Goal: Task Accomplishment & Management: Complete application form

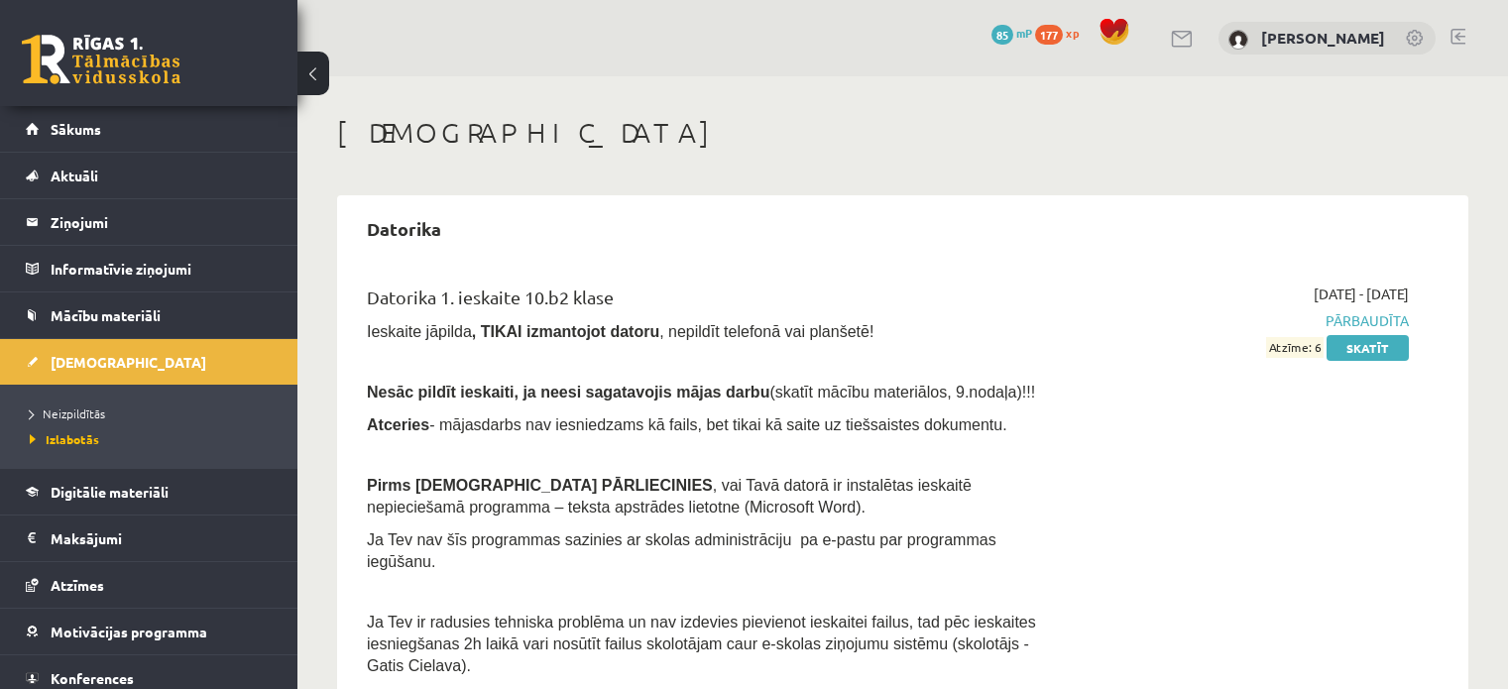
scroll to position [609, 0]
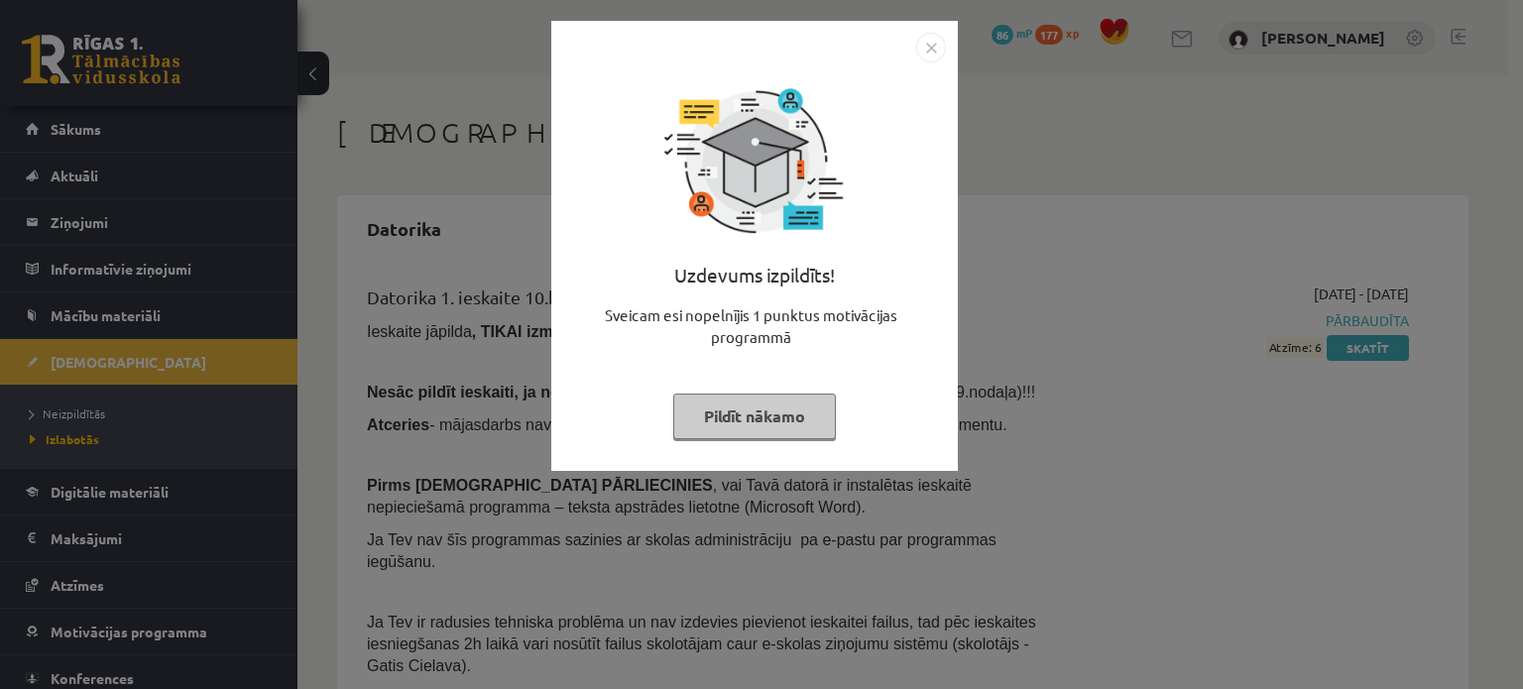
scroll to position [609, 0]
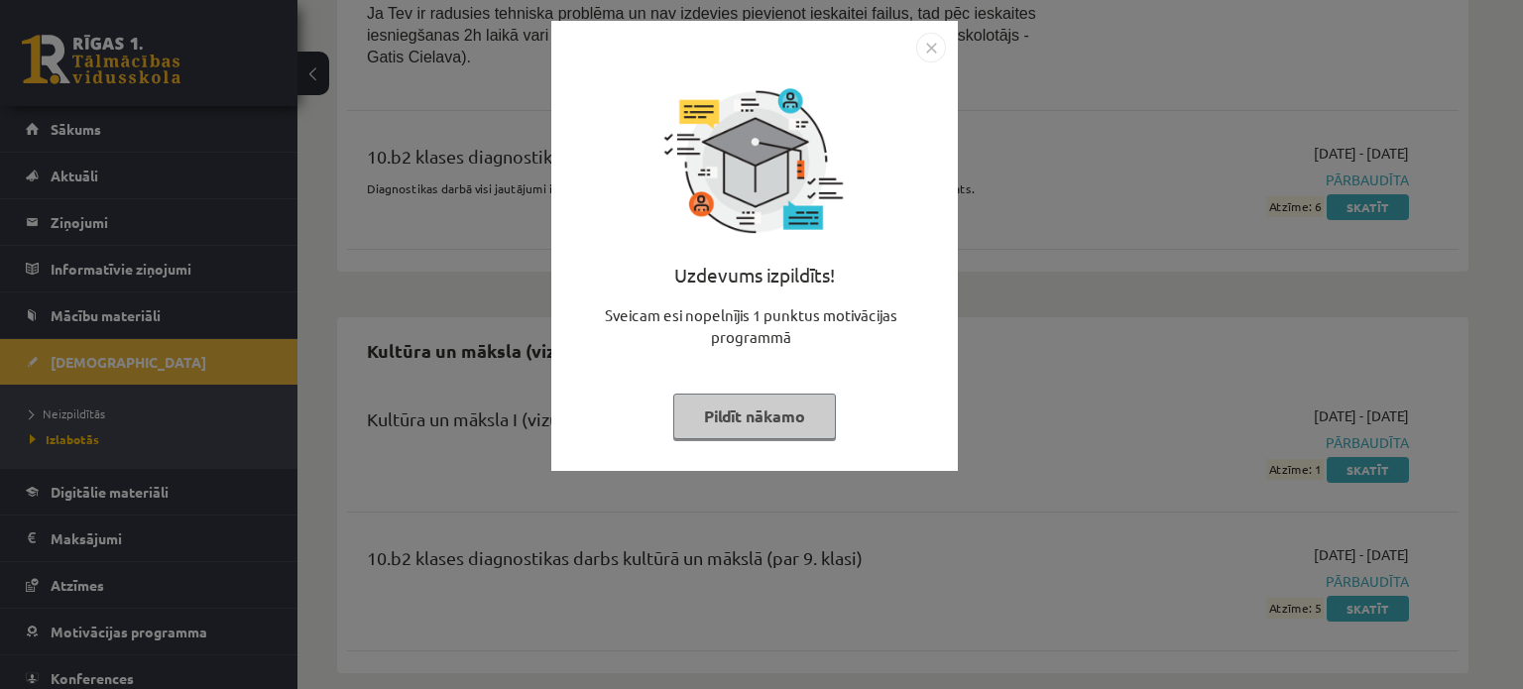
click at [935, 46] on img "Close" at bounding box center [931, 48] width 30 height 30
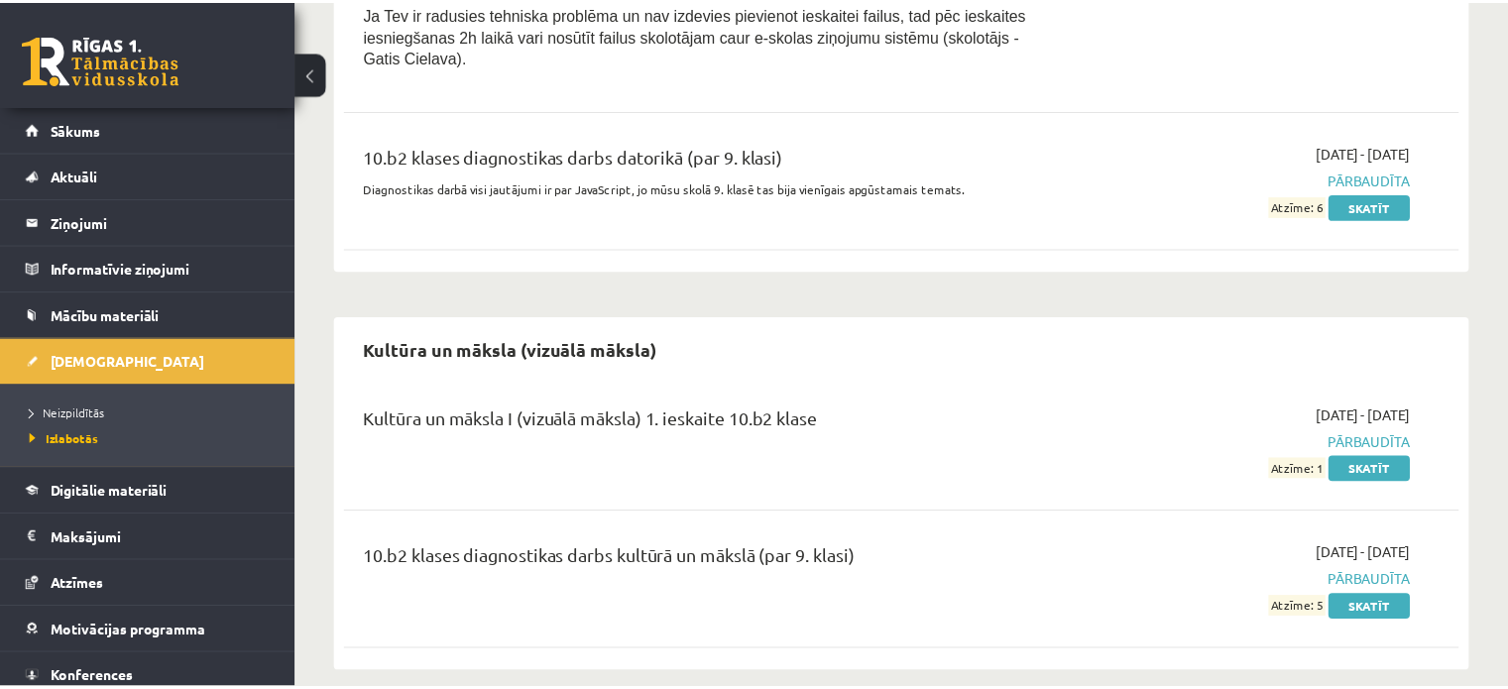
scroll to position [587, 0]
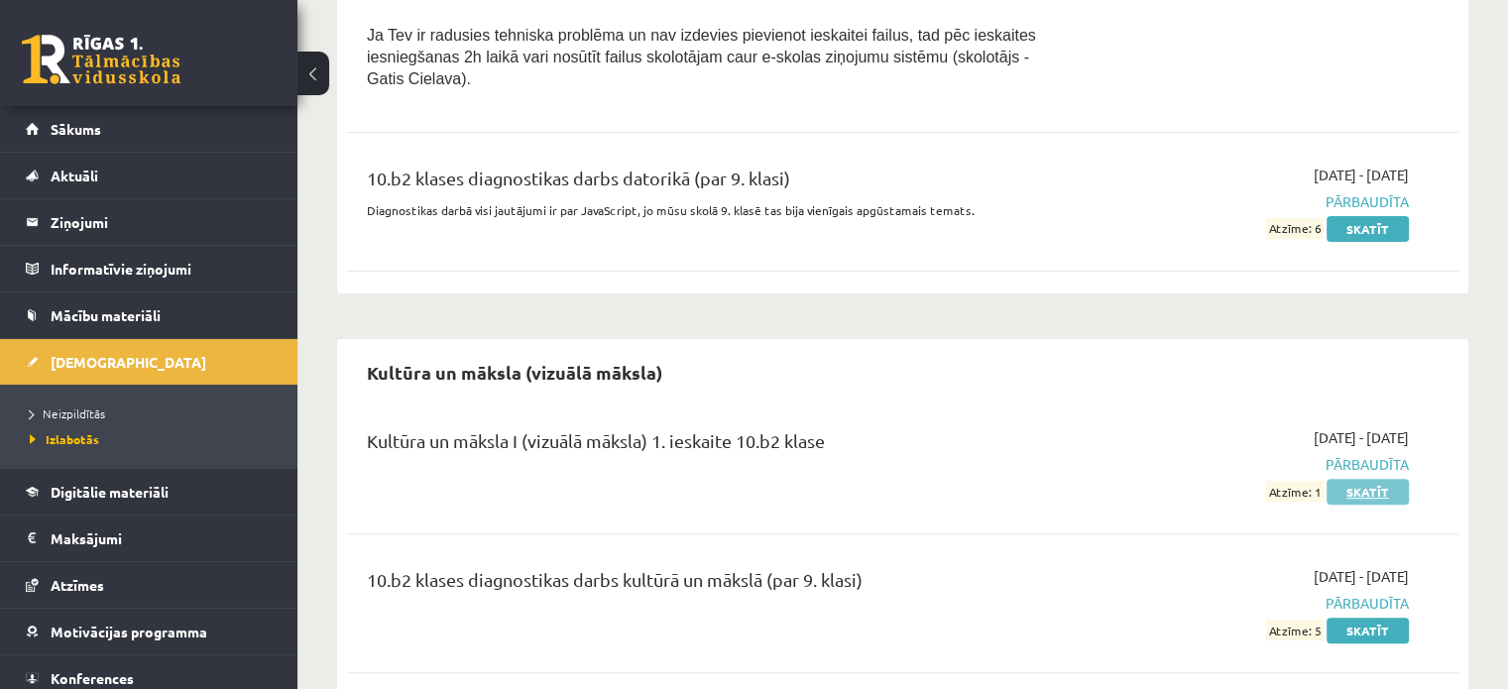
click at [1362, 479] on link "Skatīt" at bounding box center [1368, 492] width 82 height 26
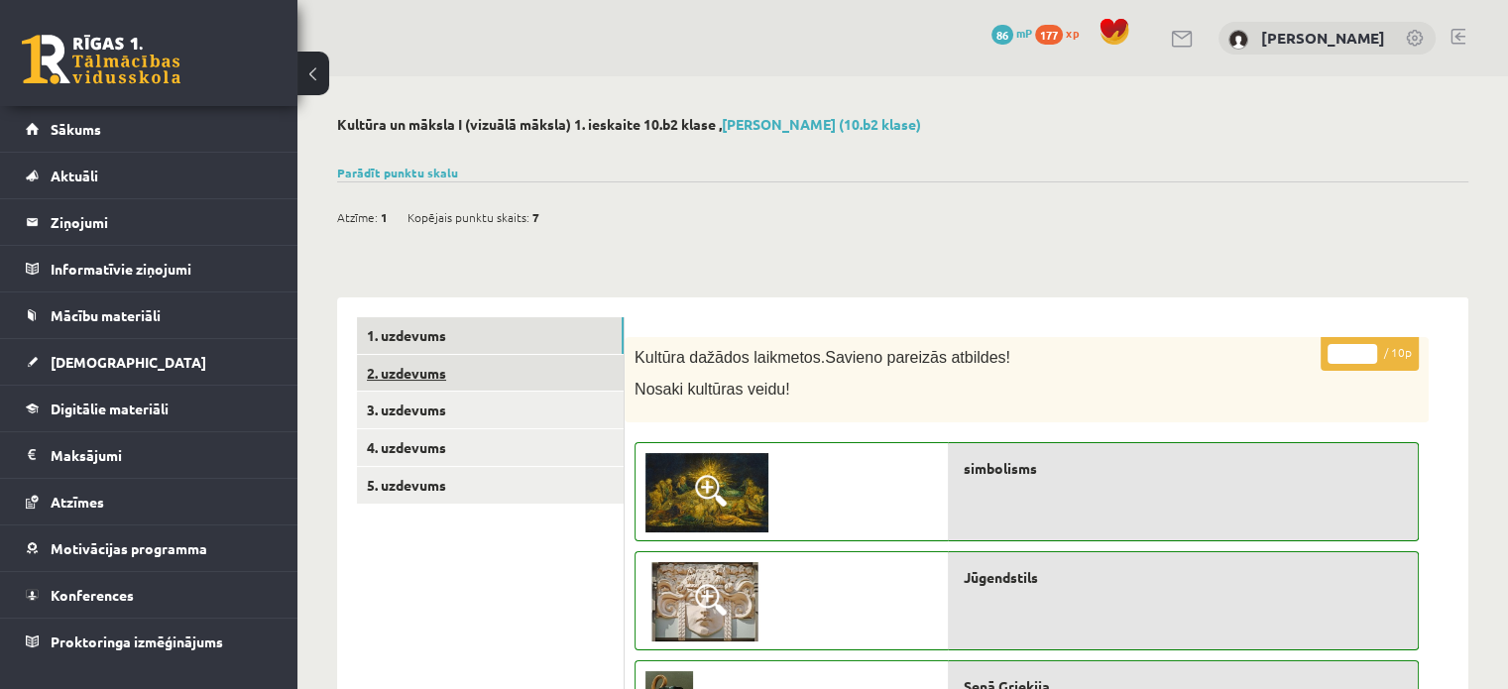
click at [469, 371] on link "2. uzdevums" at bounding box center [490, 373] width 267 height 37
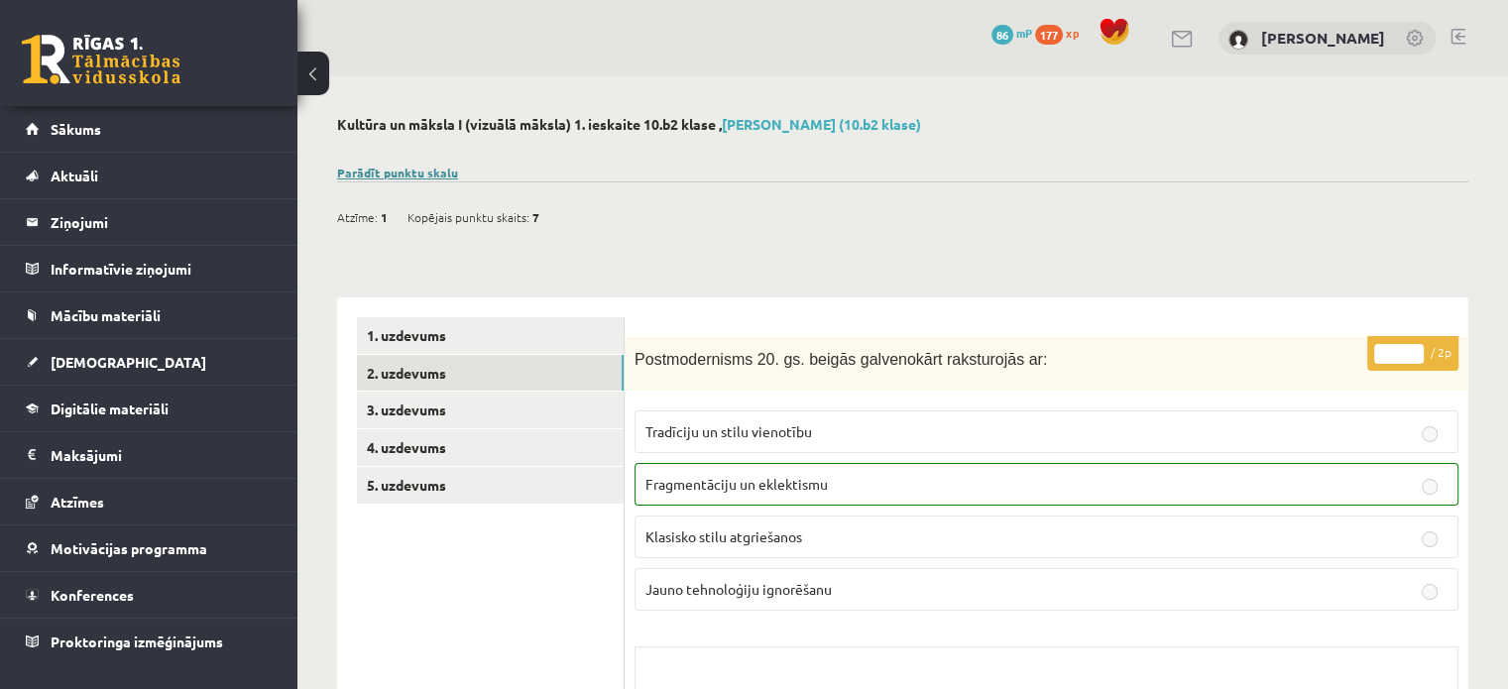
click at [433, 170] on link "Parādīt punktu skalu" at bounding box center [397, 173] width 121 height 16
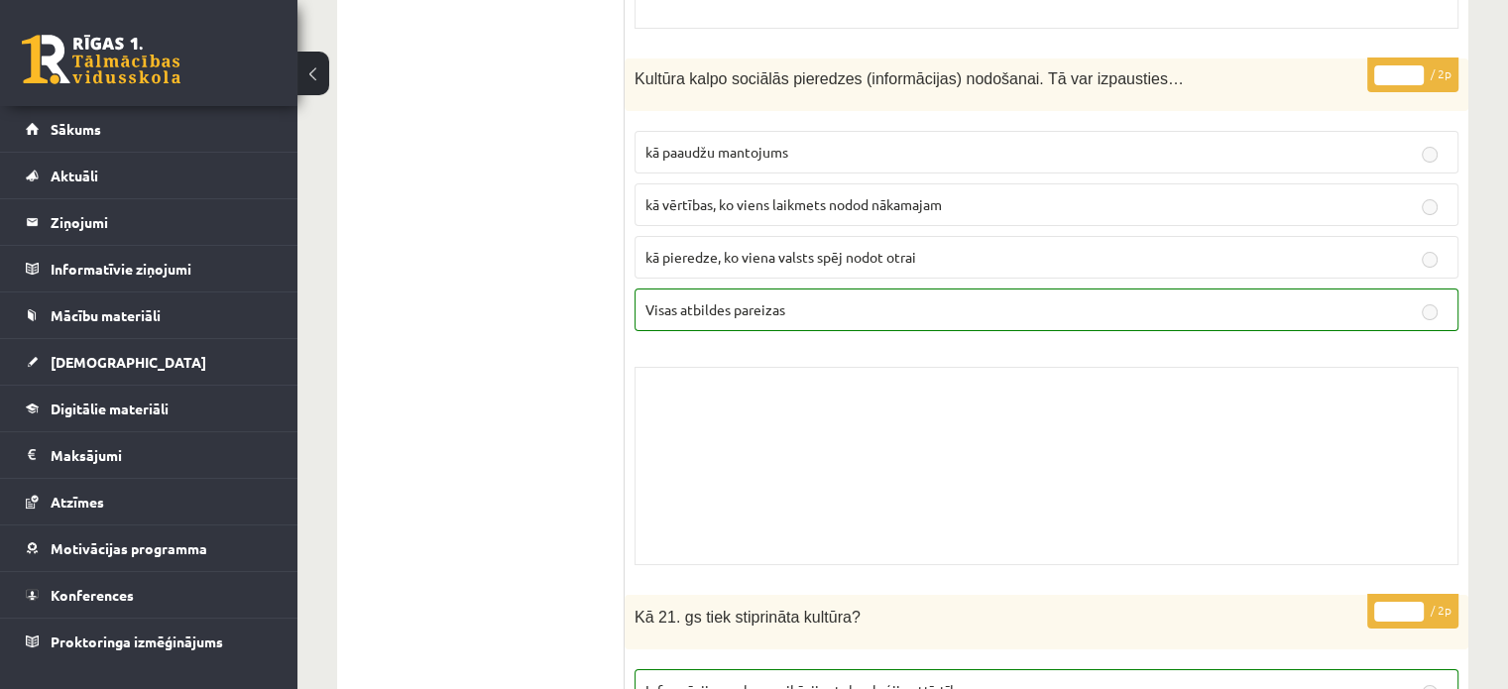
scroll to position [8189, 0]
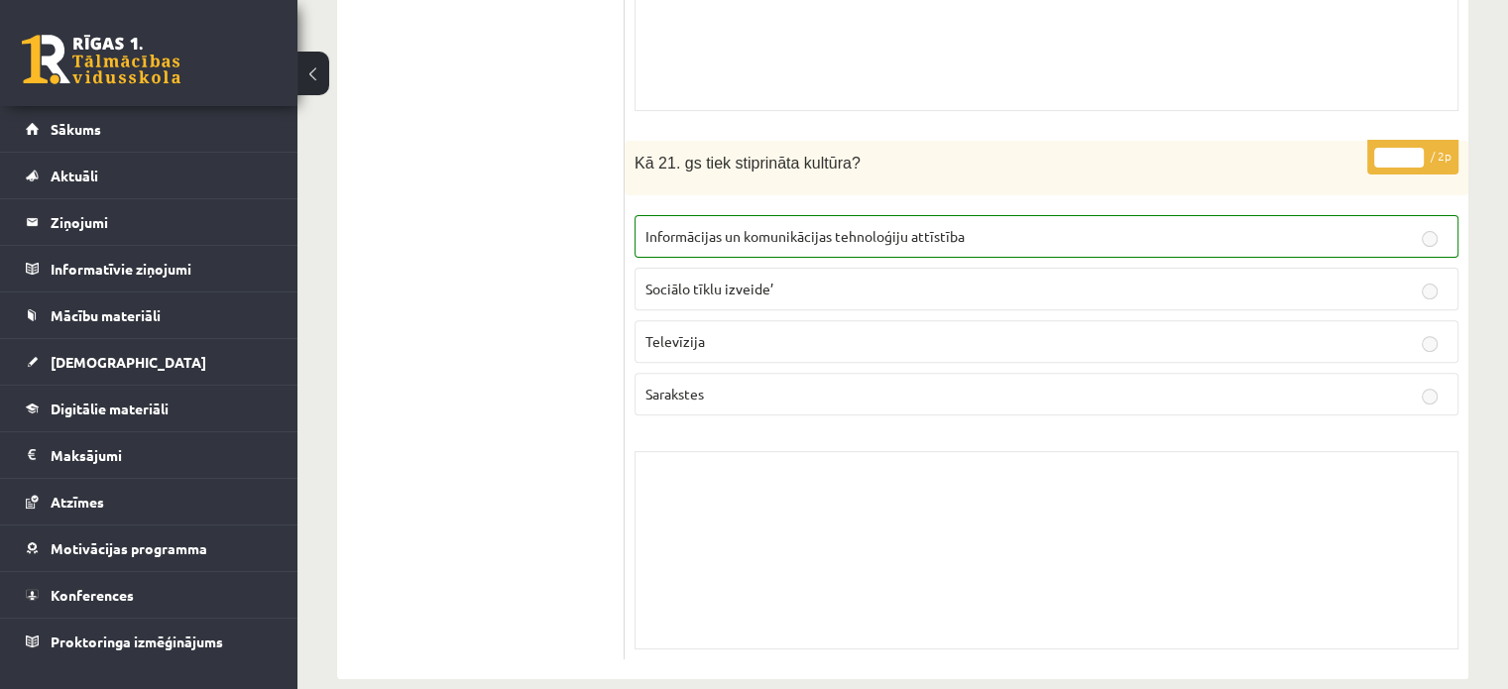
click at [767, 279] on p "Sociālo tīklu izveide’" at bounding box center [1046, 289] width 802 height 21
click at [833, 226] on p "Informācijas un komunikācijas tehnoloģiju attīstība" at bounding box center [1046, 236] width 802 height 21
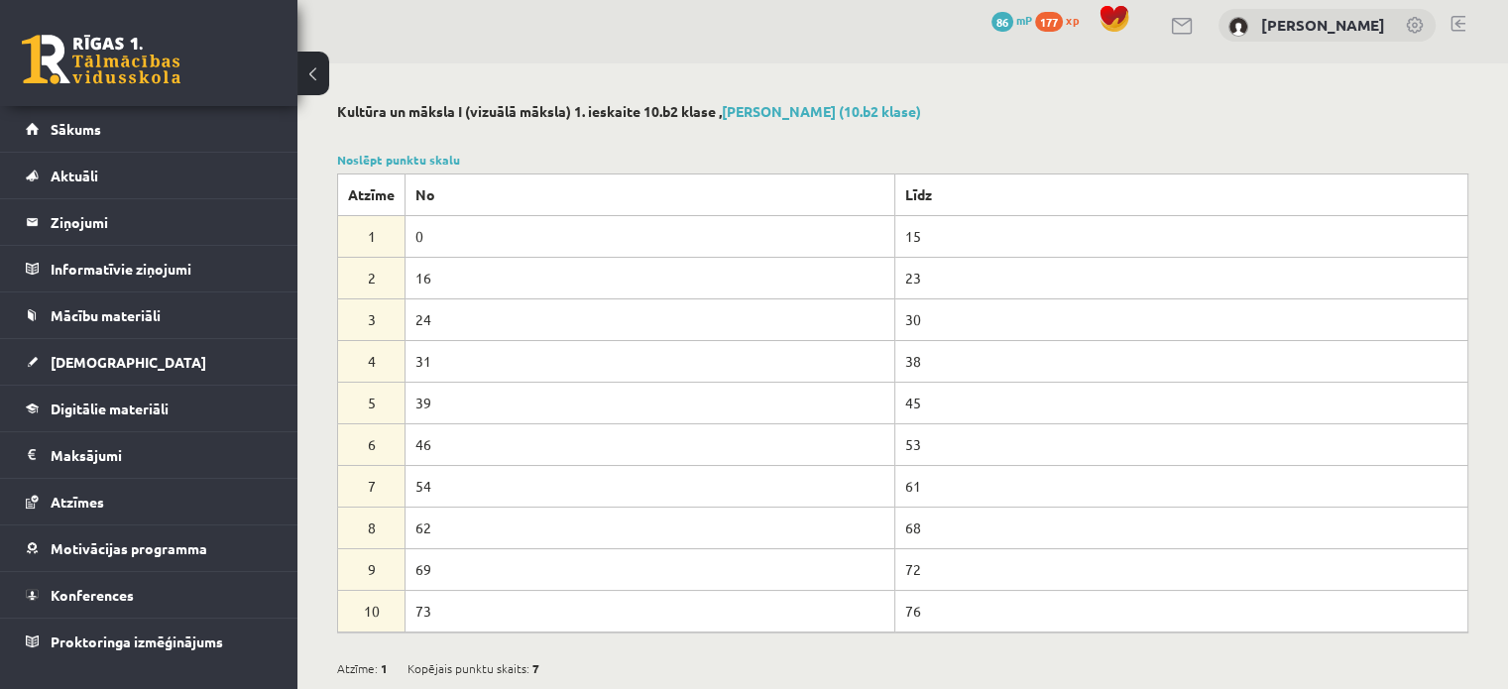
scroll to position [726, 0]
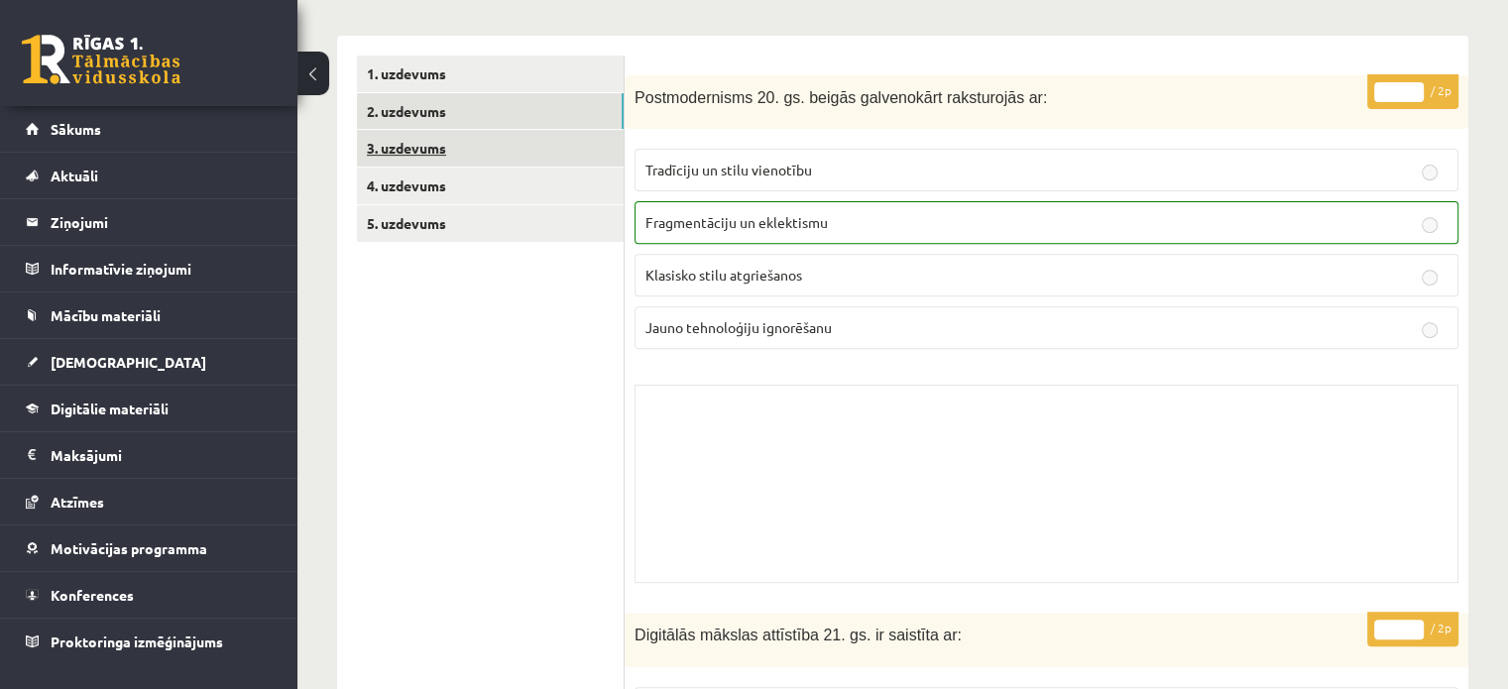
click at [450, 157] on link "3. uzdevums" at bounding box center [490, 148] width 267 height 37
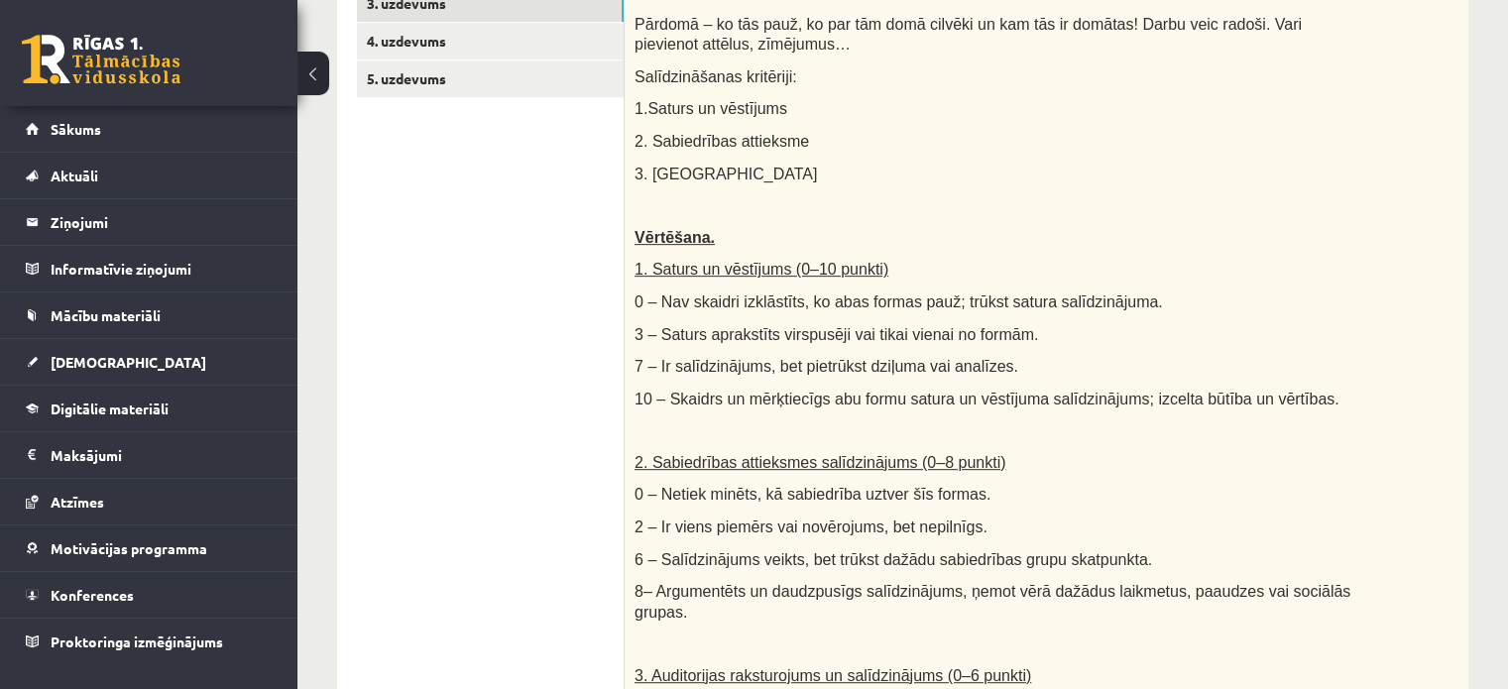
scroll to position [672, 0]
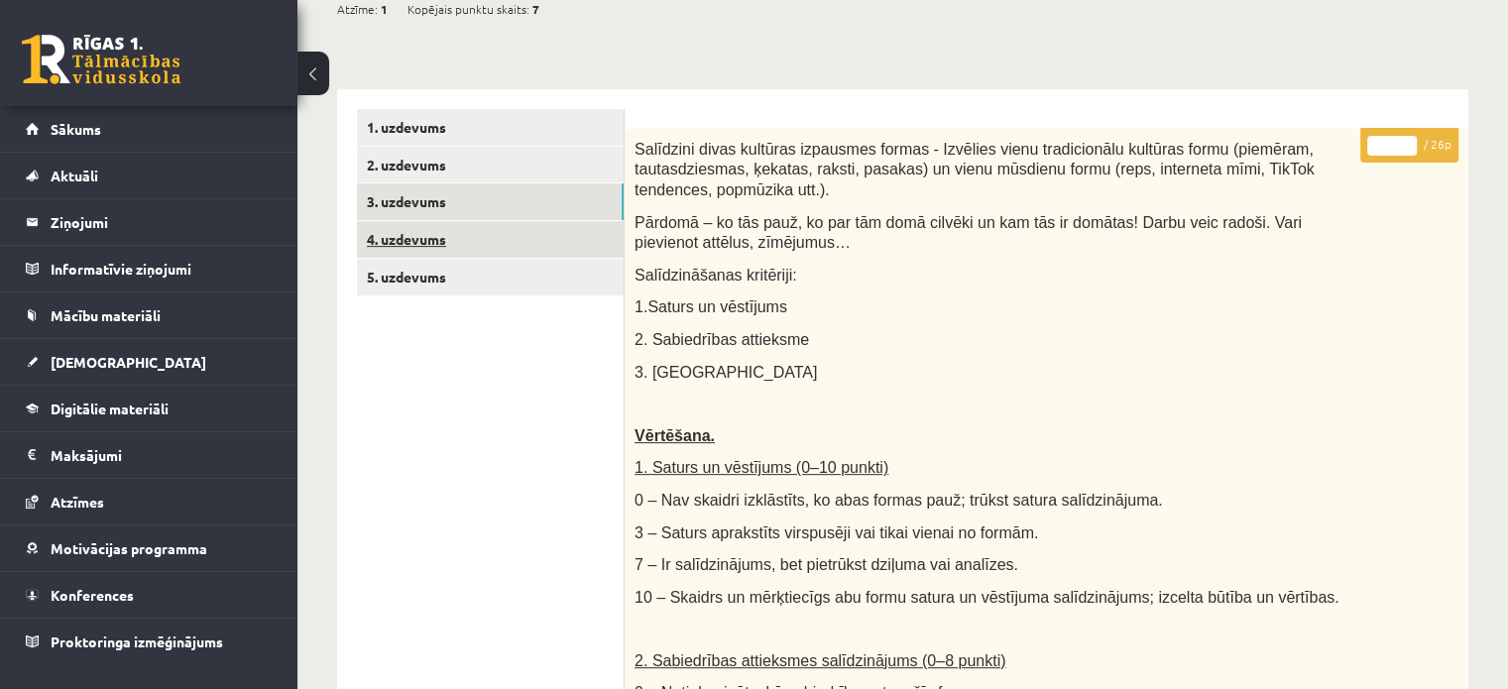
click at [472, 233] on link "4. uzdevums" at bounding box center [490, 239] width 267 height 37
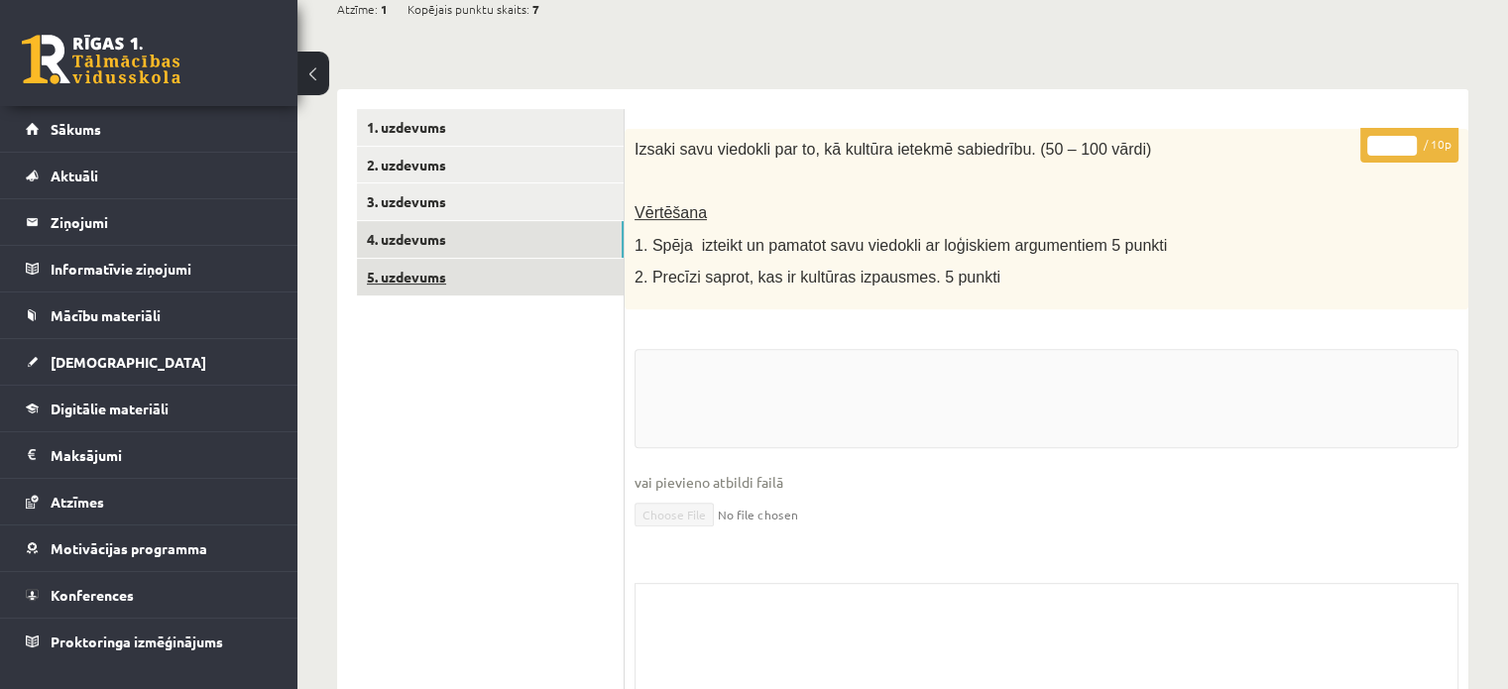
click at [460, 261] on link "5. uzdevums" at bounding box center [490, 277] width 267 height 37
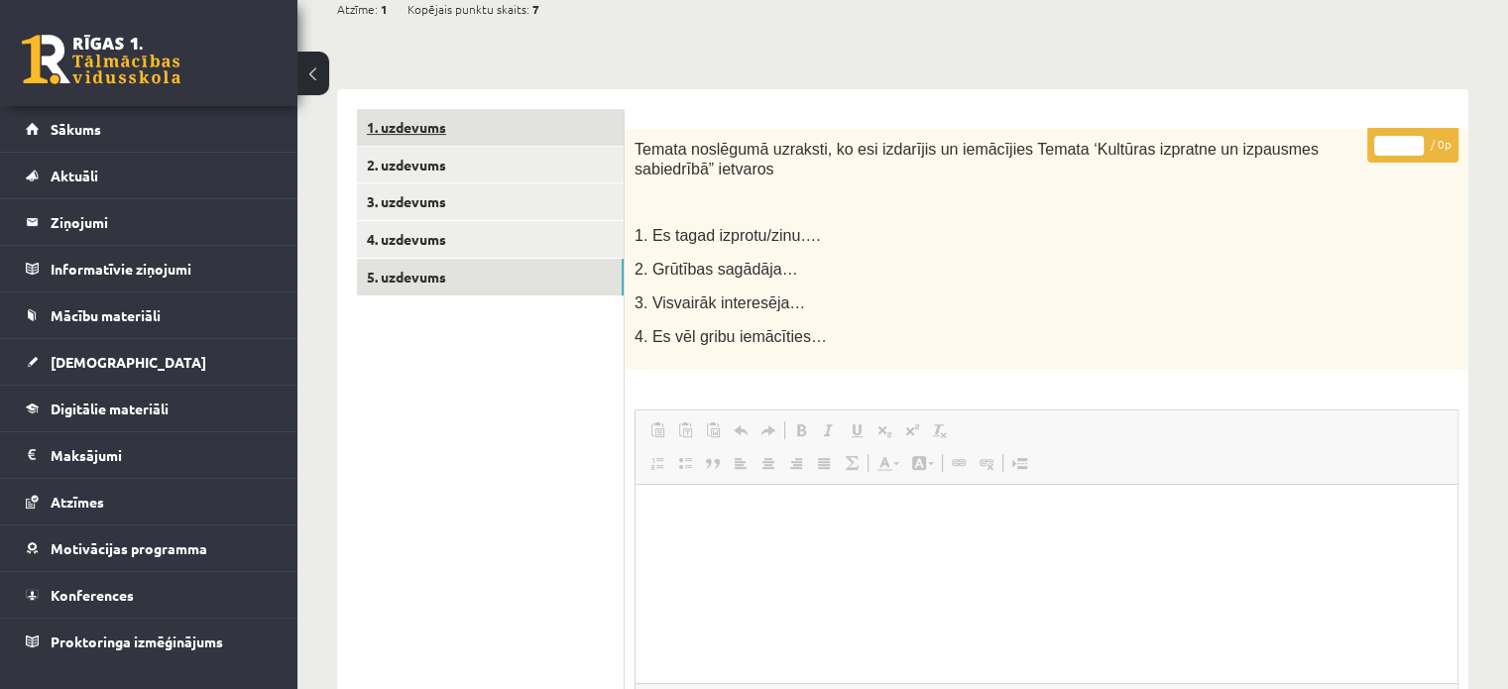
scroll to position [0, 0]
click at [387, 116] on link "1. uzdevums" at bounding box center [490, 127] width 267 height 37
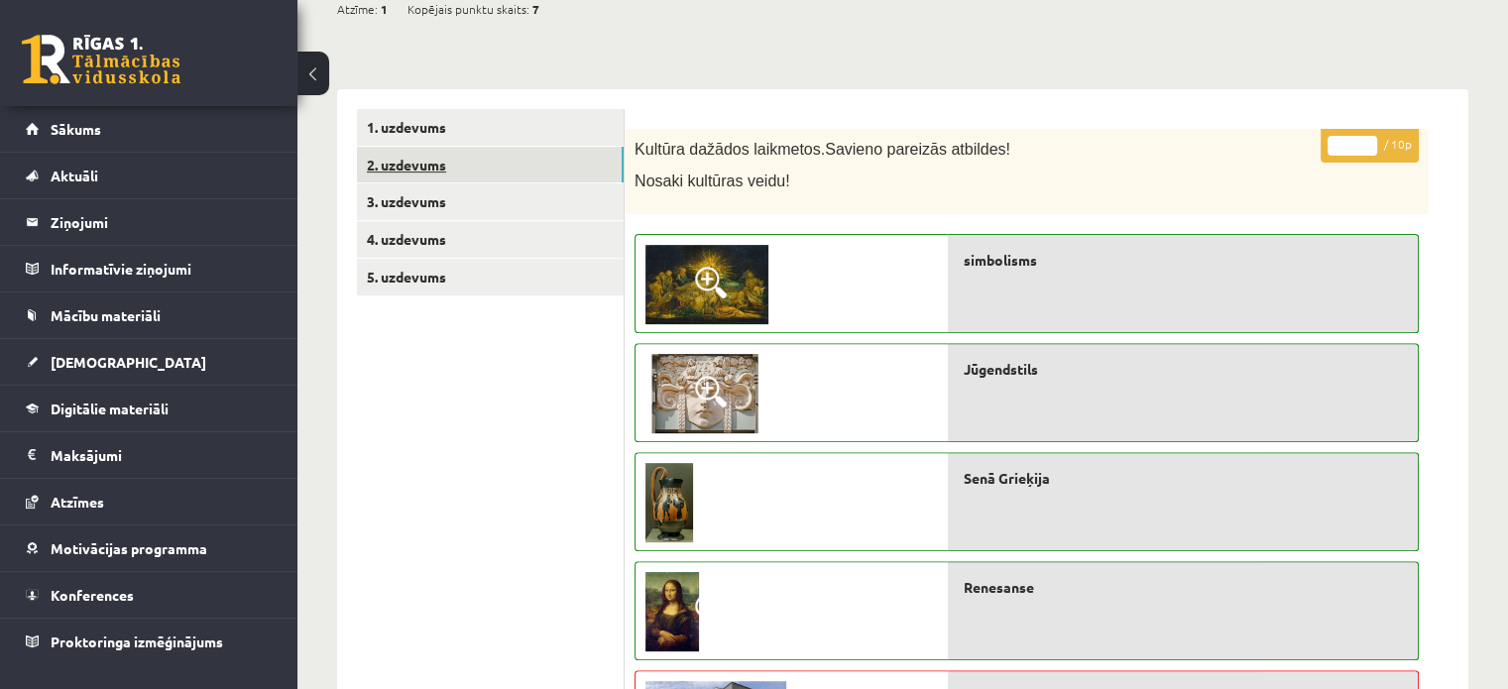
click at [426, 171] on link "2. uzdevums" at bounding box center [490, 165] width 267 height 37
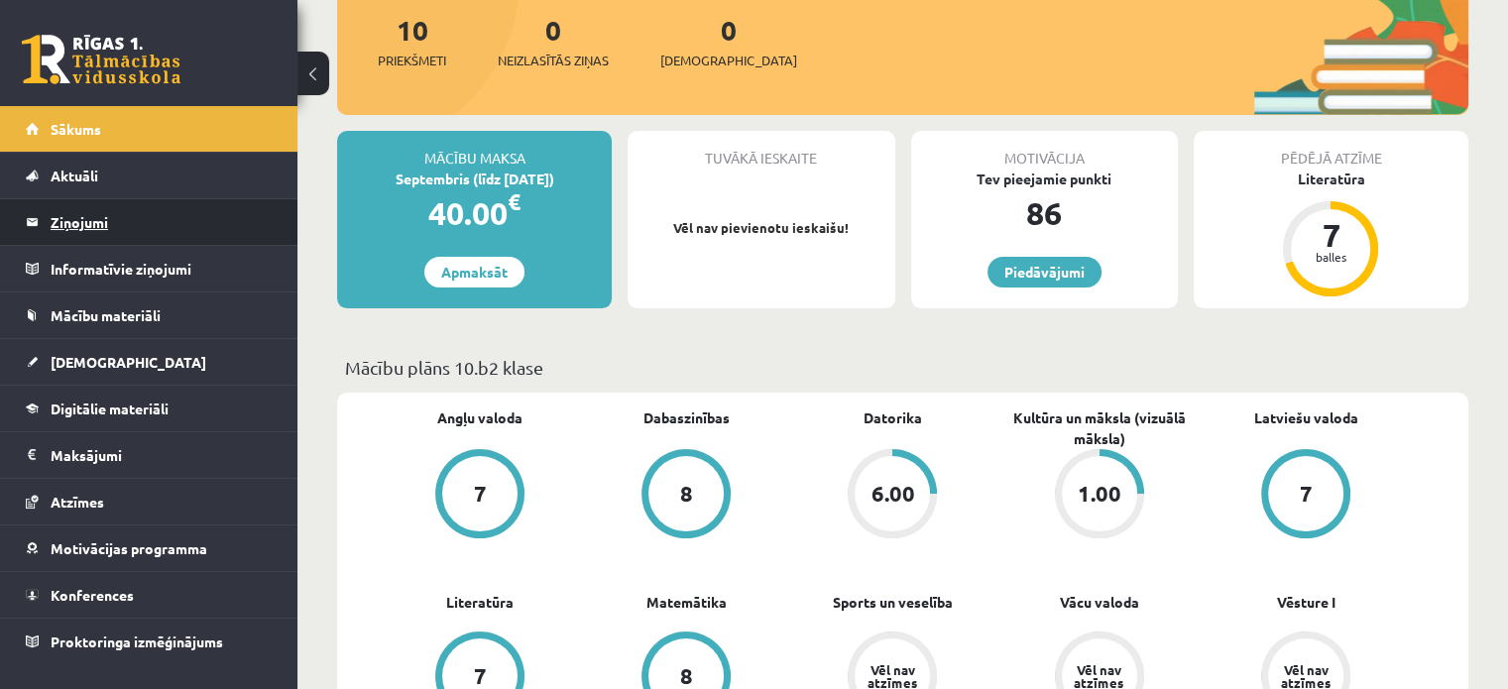
scroll to position [241, 0]
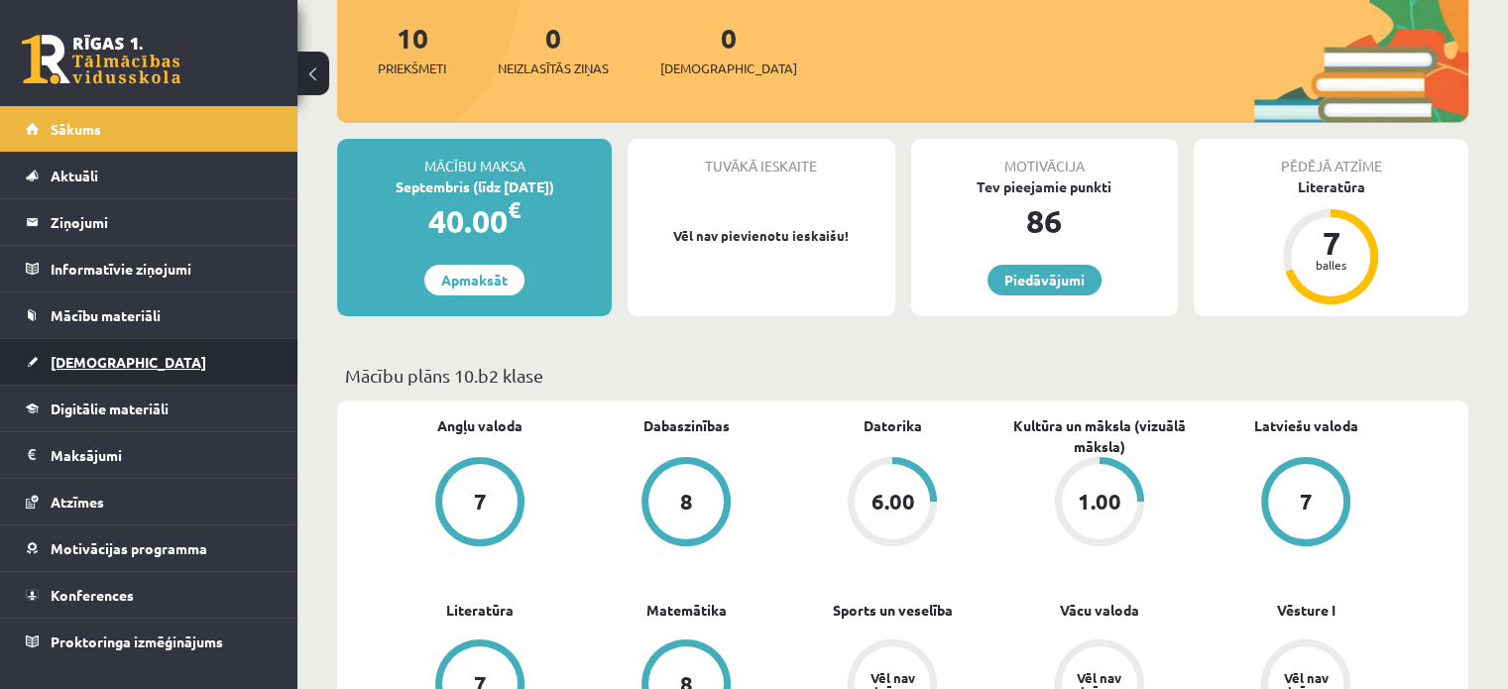
click at [115, 363] on link "[DEMOGRAPHIC_DATA]" at bounding box center [149, 362] width 247 height 46
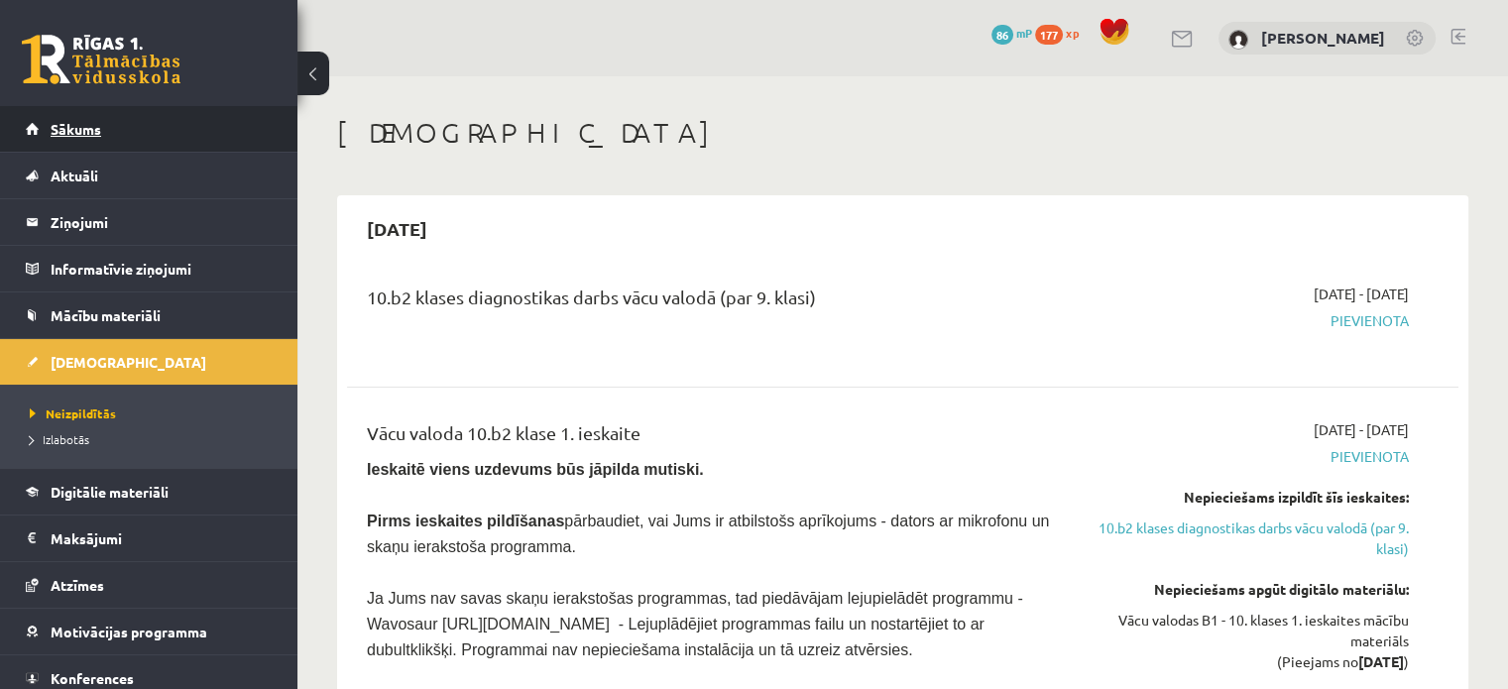
click at [110, 137] on link "Sākums" at bounding box center [149, 129] width 247 height 46
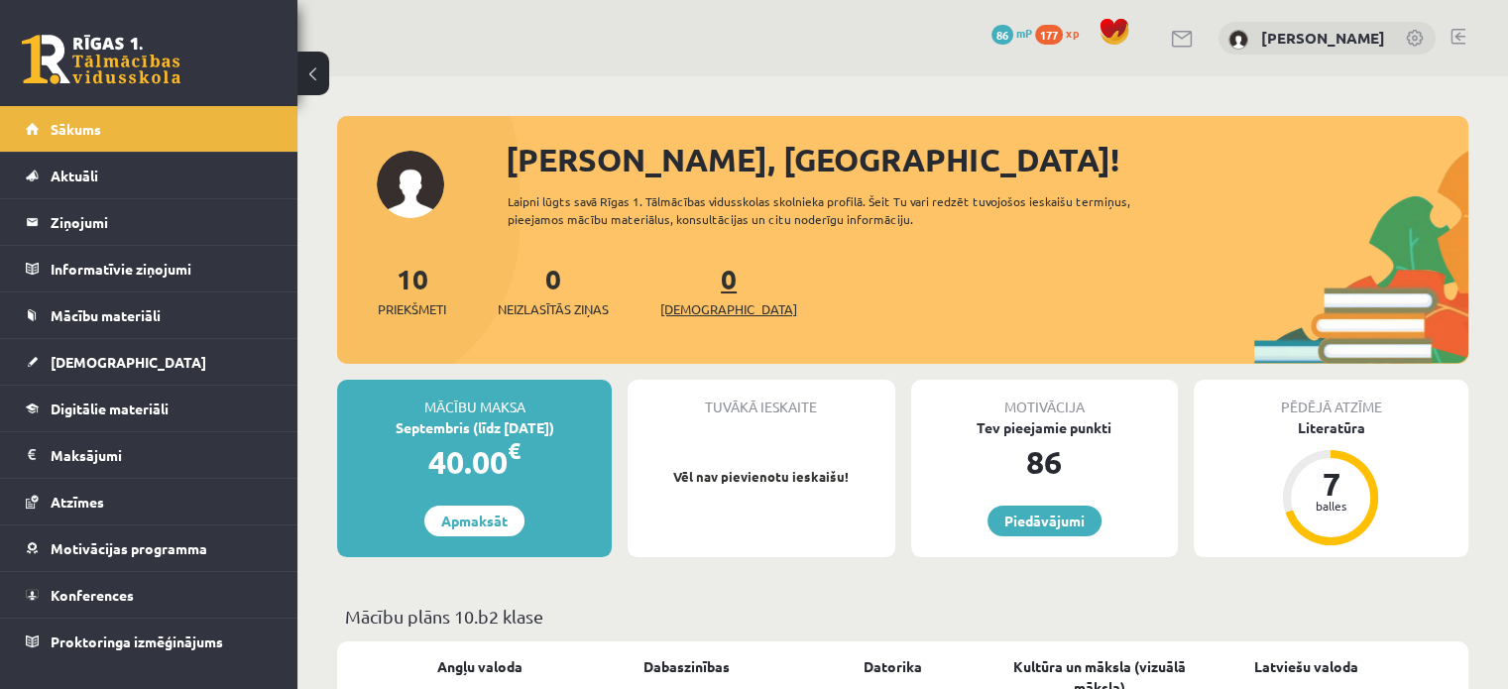
click at [702, 304] on span "[DEMOGRAPHIC_DATA]" at bounding box center [728, 309] width 137 height 20
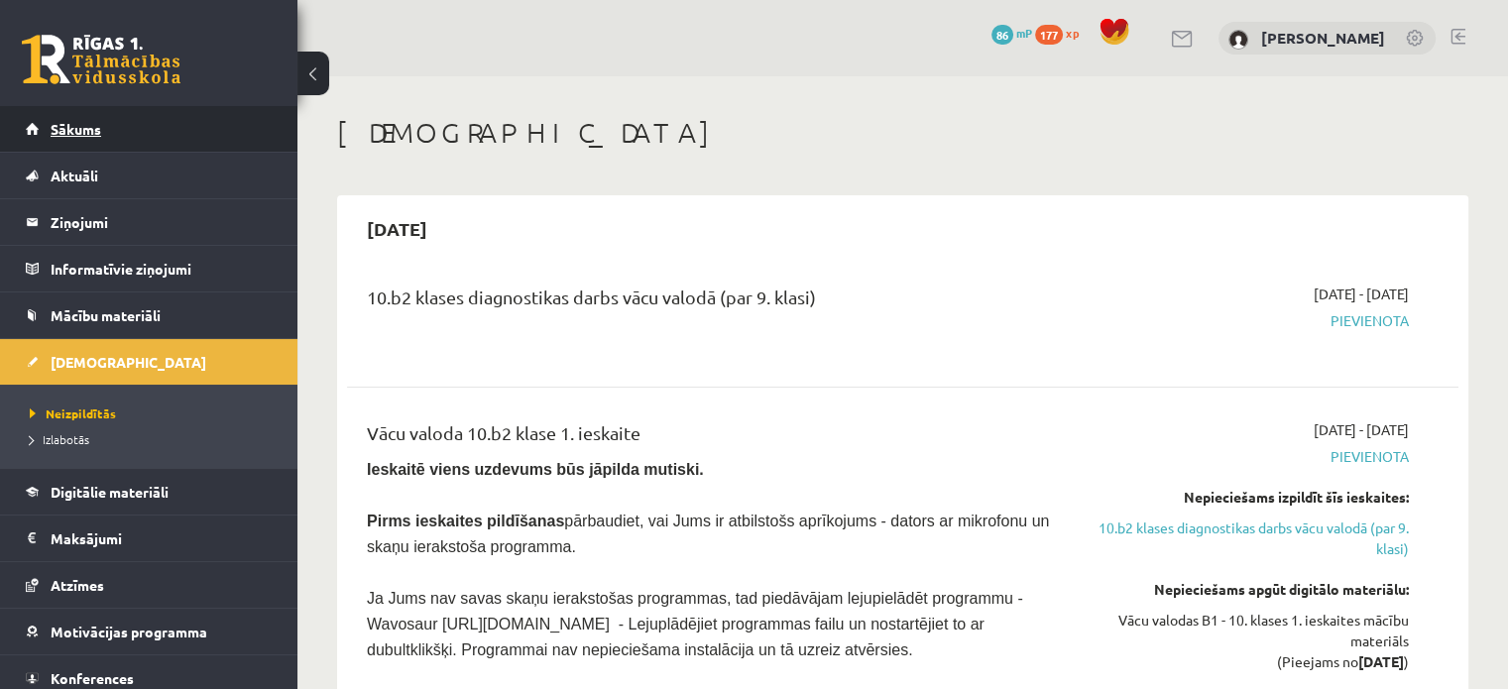
click at [151, 129] on link "Sākums" at bounding box center [149, 129] width 247 height 46
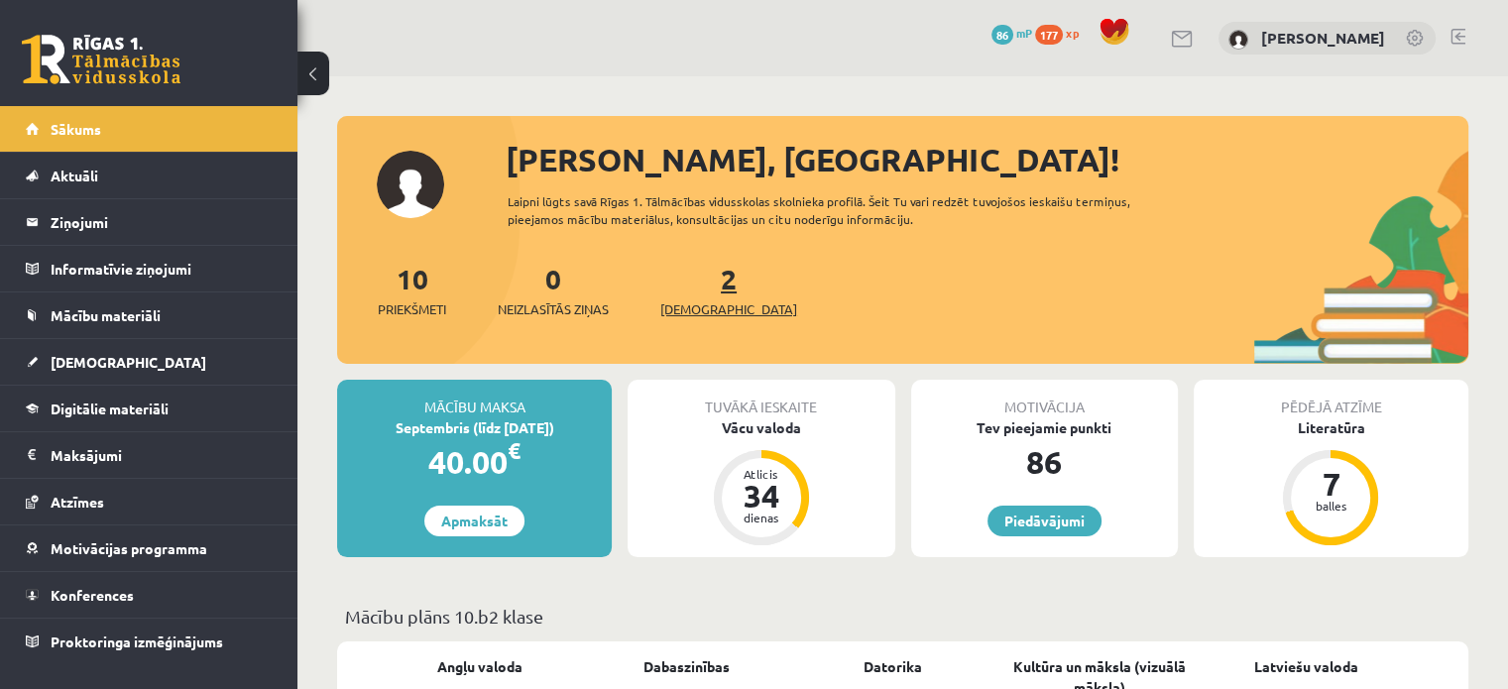
click at [690, 316] on span "[DEMOGRAPHIC_DATA]" at bounding box center [728, 309] width 137 height 20
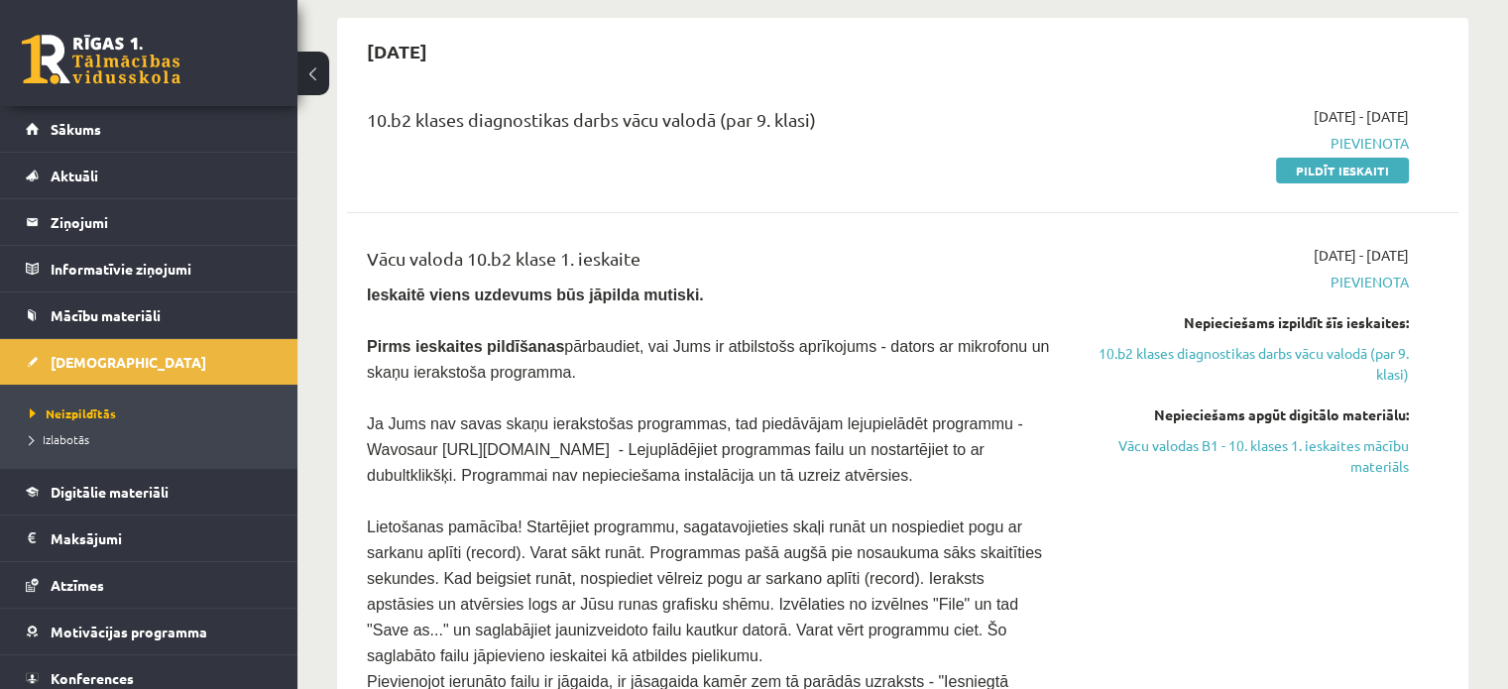
scroll to position [297, 0]
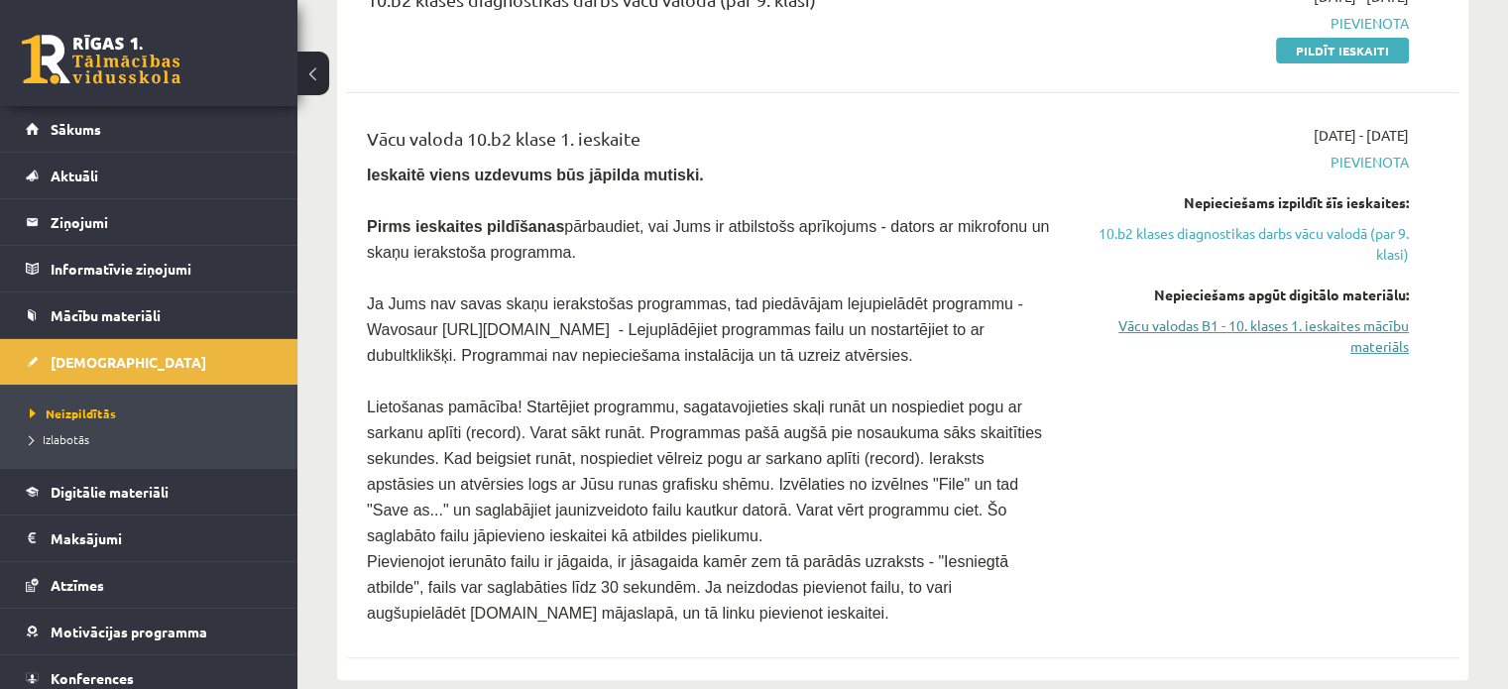
click at [1269, 316] on link "Vācu valodas B1 - 10. klases 1. ieskaites mācību materiāls" at bounding box center [1245, 336] width 327 height 42
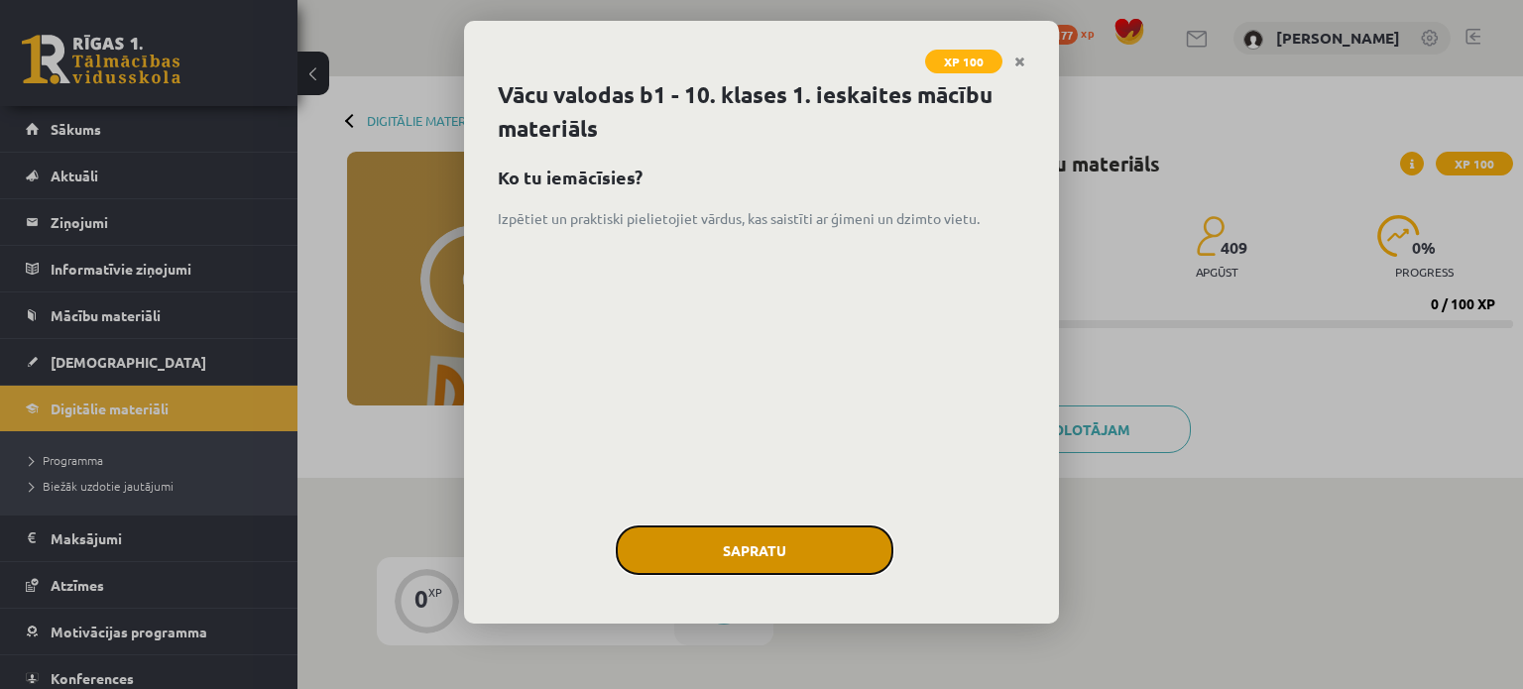
click at [716, 556] on button "Sapratu" at bounding box center [755, 550] width 278 height 50
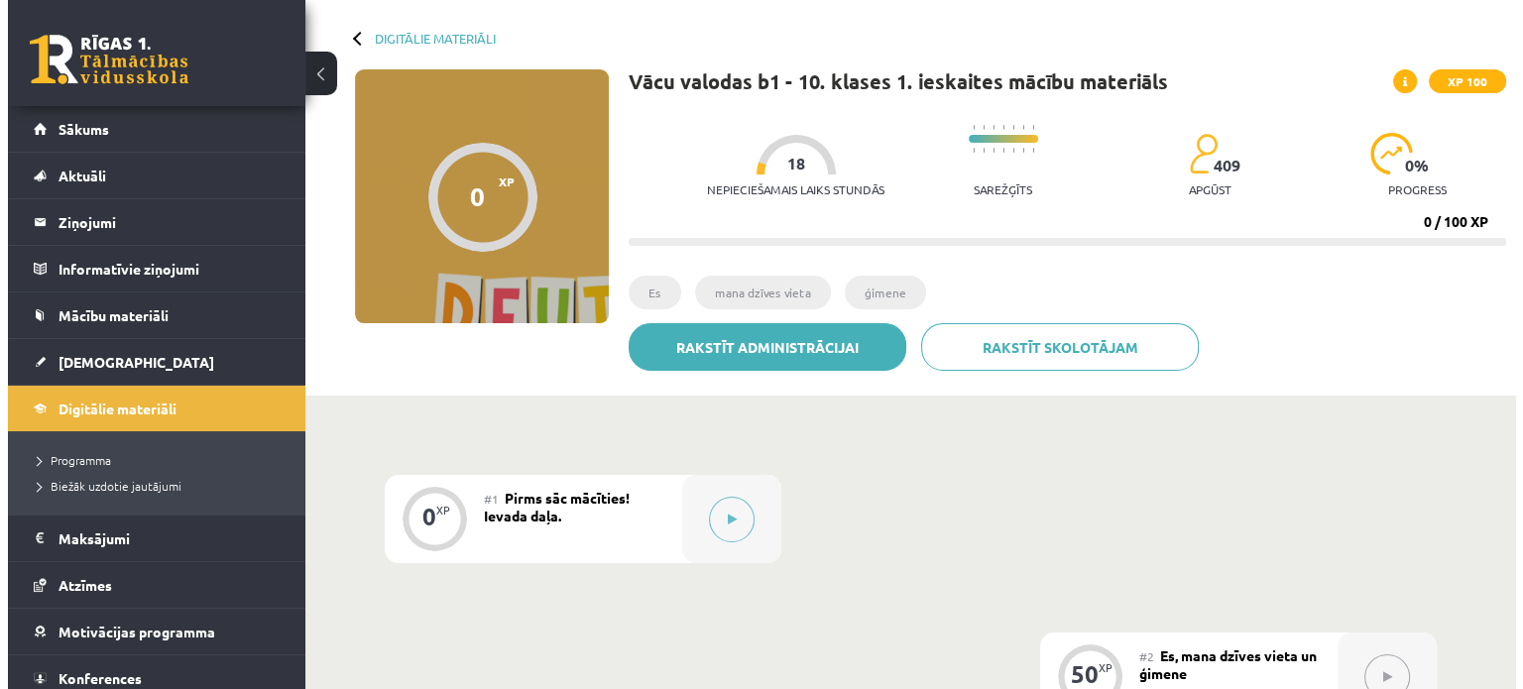
scroll to position [198, 0]
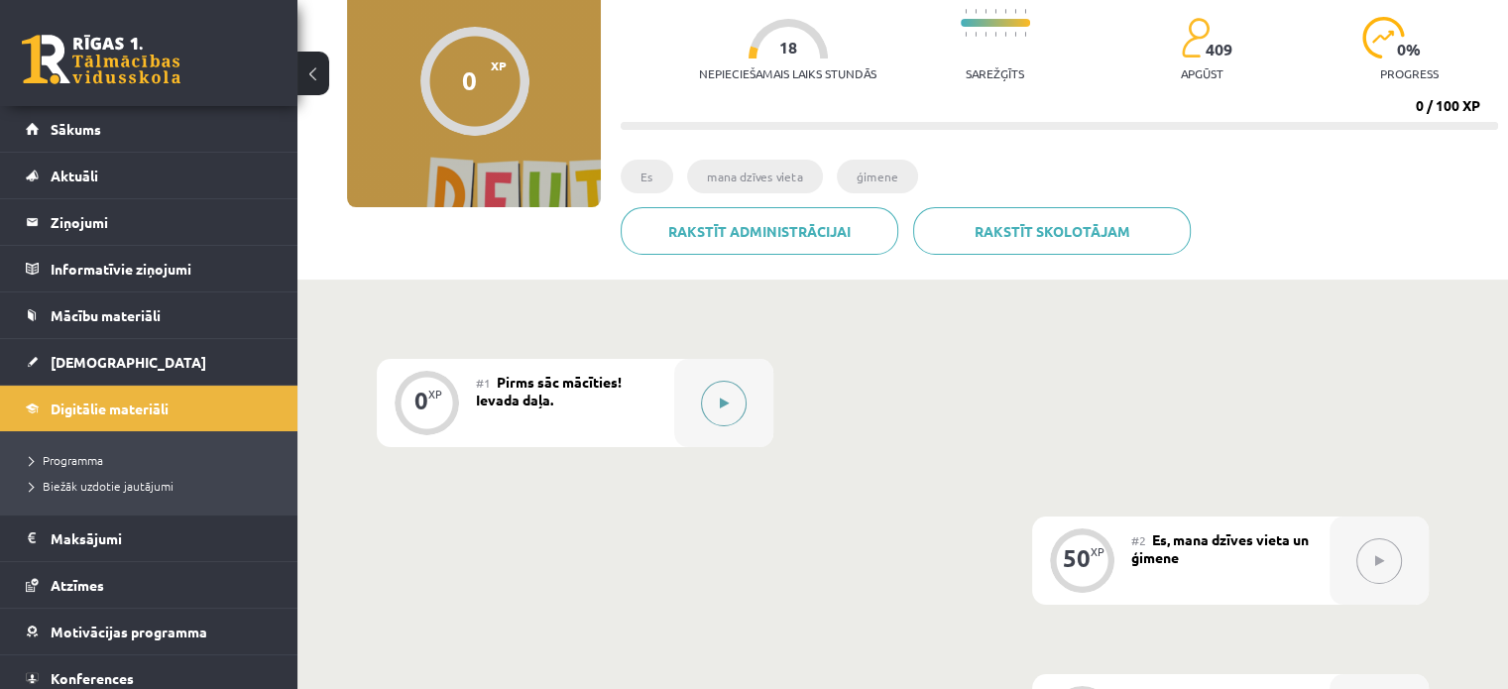
click at [730, 419] on button at bounding box center [724, 404] width 46 height 46
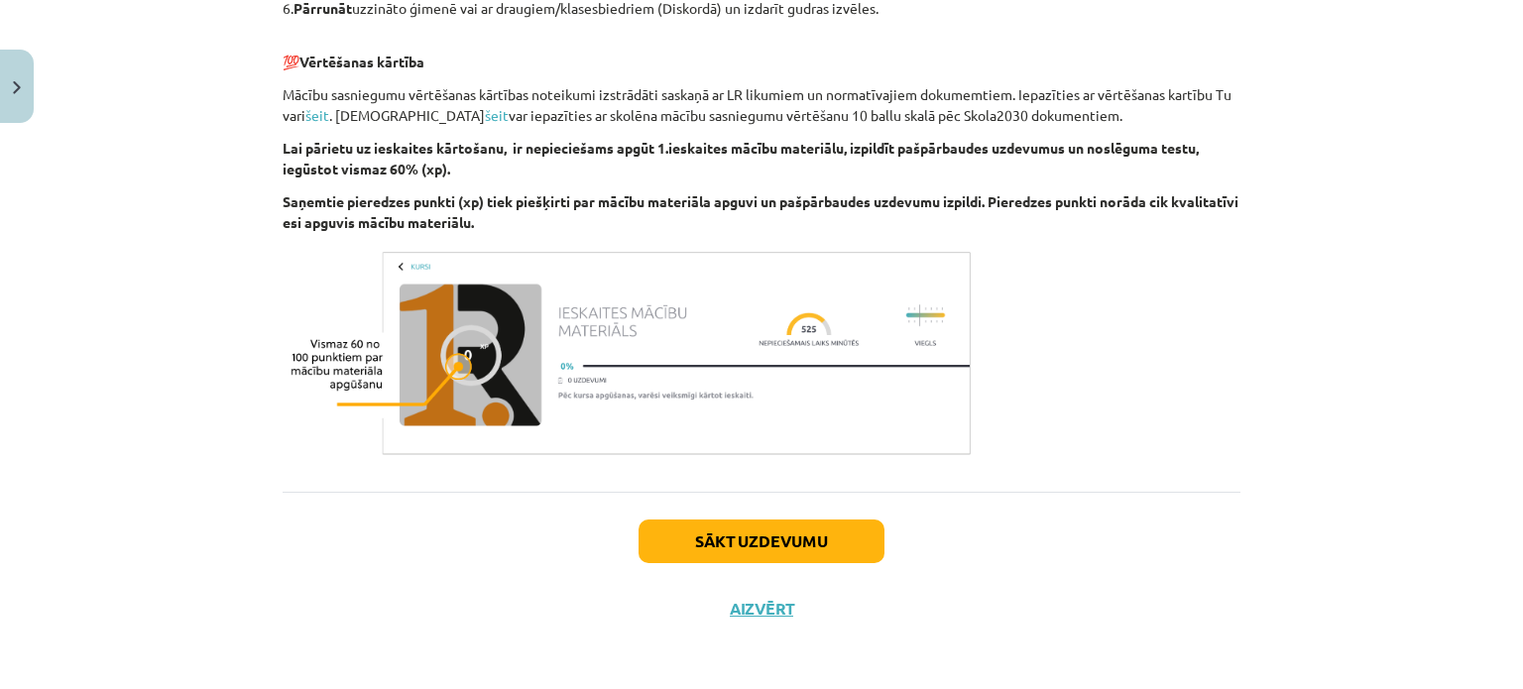
scroll to position [1099, 0]
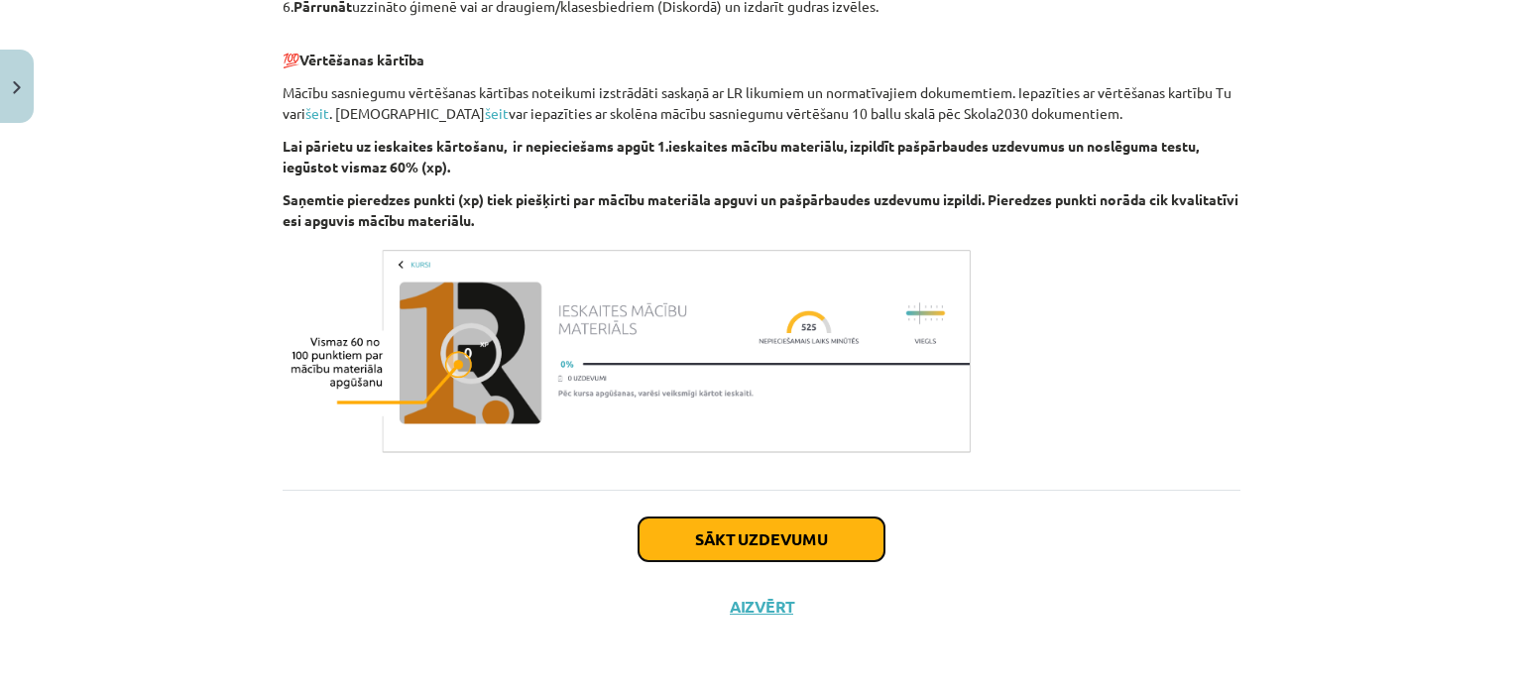
click at [773, 544] on button "Sākt uzdevumu" at bounding box center [762, 540] width 246 height 44
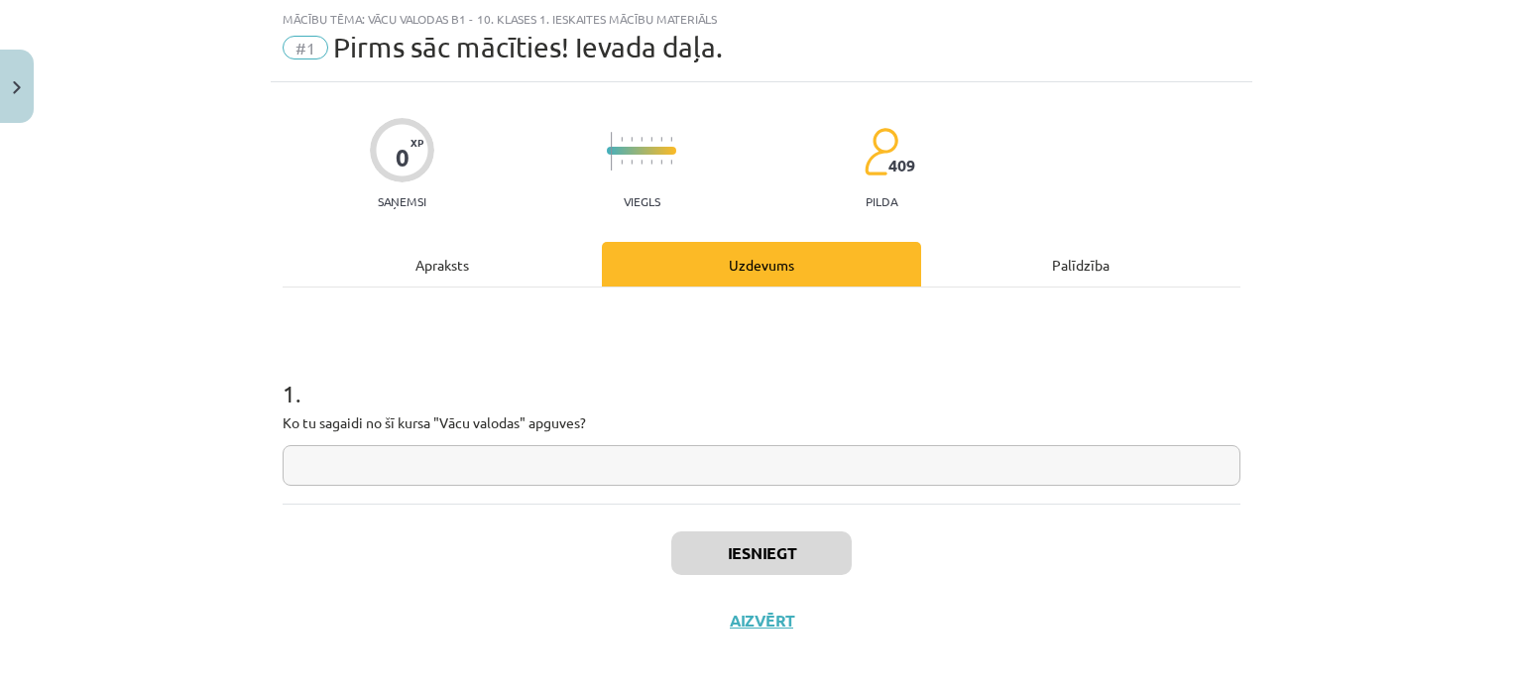
click at [659, 477] on input "text" at bounding box center [762, 465] width 958 height 41
click at [1247, 50] on div "Mācību tēma: Vācu valodas b1 - 10. klases 1. ieskaites mācību materiāls #1 Pirm…" at bounding box center [761, 344] width 1523 height 689
click at [785, 464] on input "**" at bounding box center [762, 465] width 958 height 41
click at [1170, 288] on div "1 . Ko tu sagaidi no šī kursa "Vācu valodas" apguves? **" at bounding box center [762, 396] width 958 height 216
click at [764, 459] on input "**" at bounding box center [762, 465] width 958 height 41
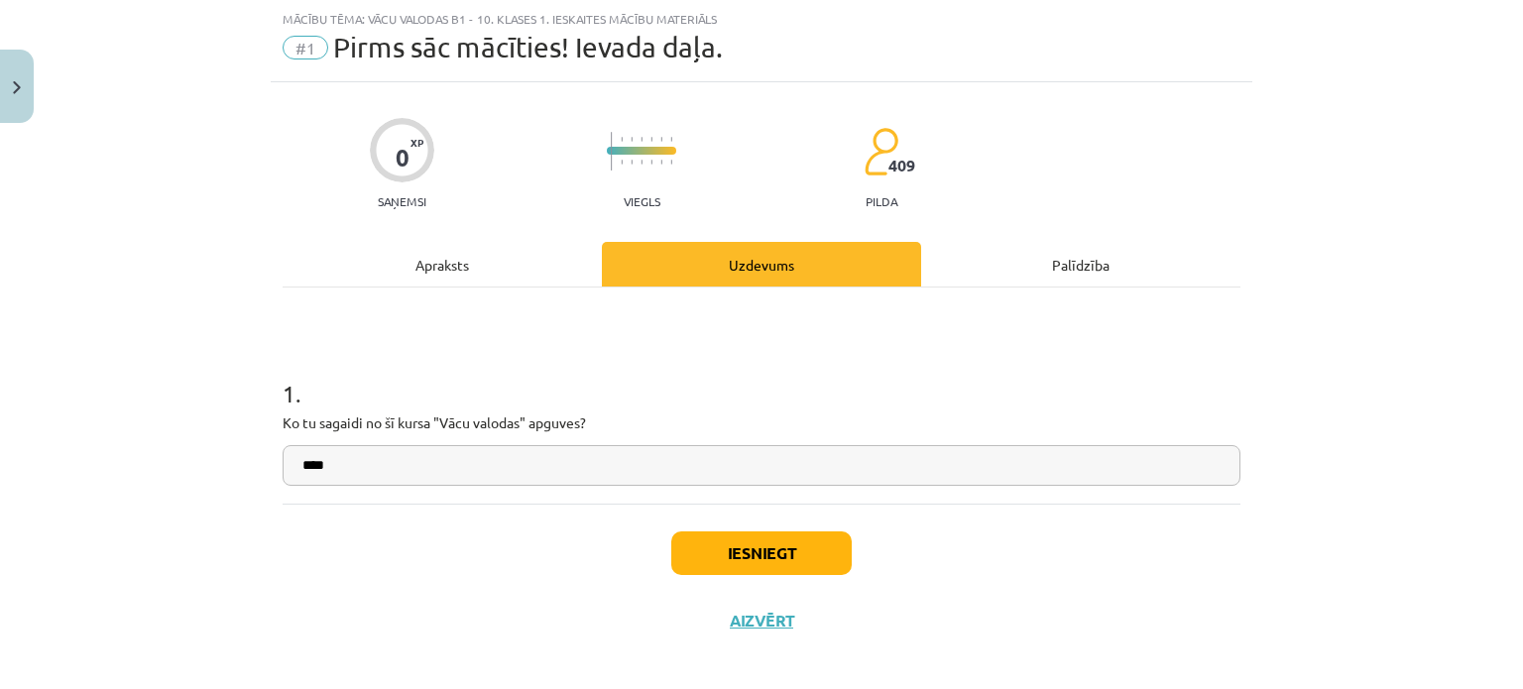
type input "**"
click at [535, 457] on input "**" at bounding box center [762, 465] width 958 height 41
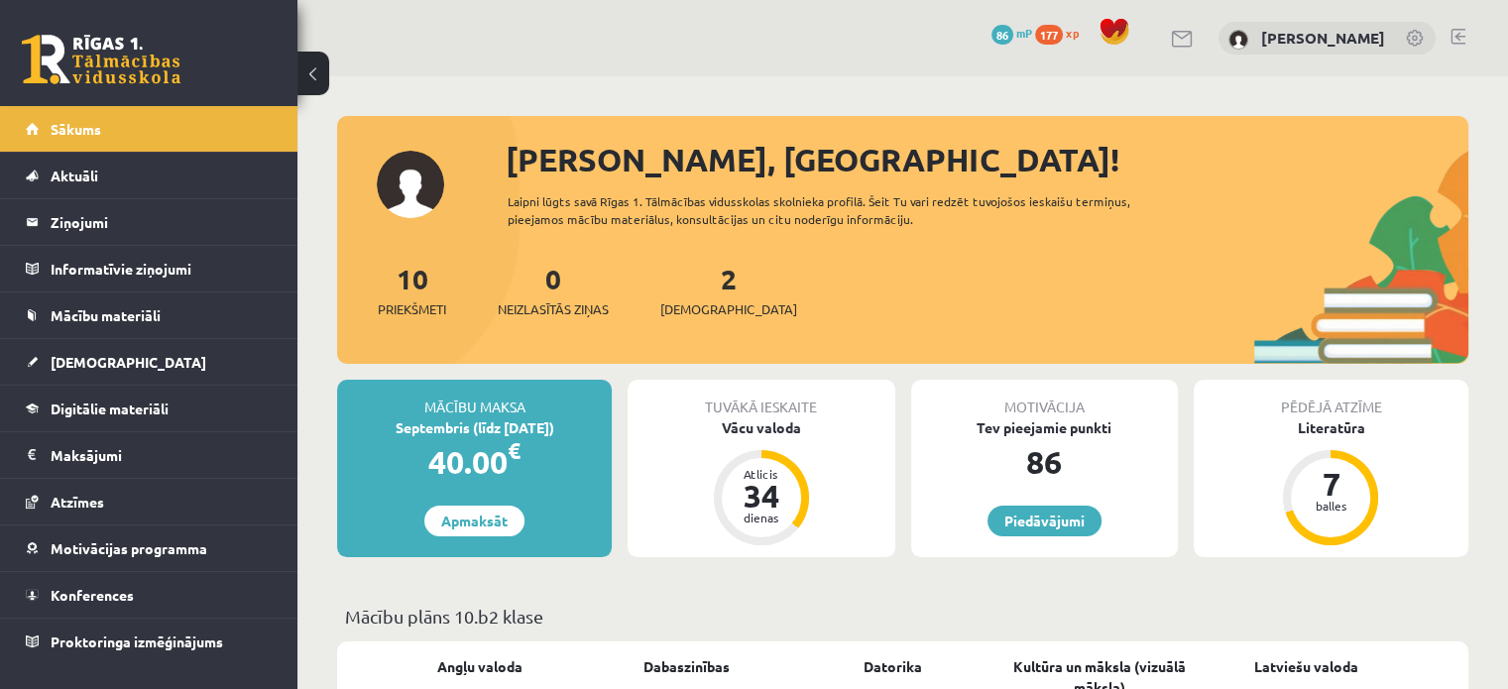
click at [705, 294] on div "2 Ieskaites" at bounding box center [728, 288] width 137 height 61
click at [709, 308] on span "[DEMOGRAPHIC_DATA]" at bounding box center [728, 309] width 137 height 20
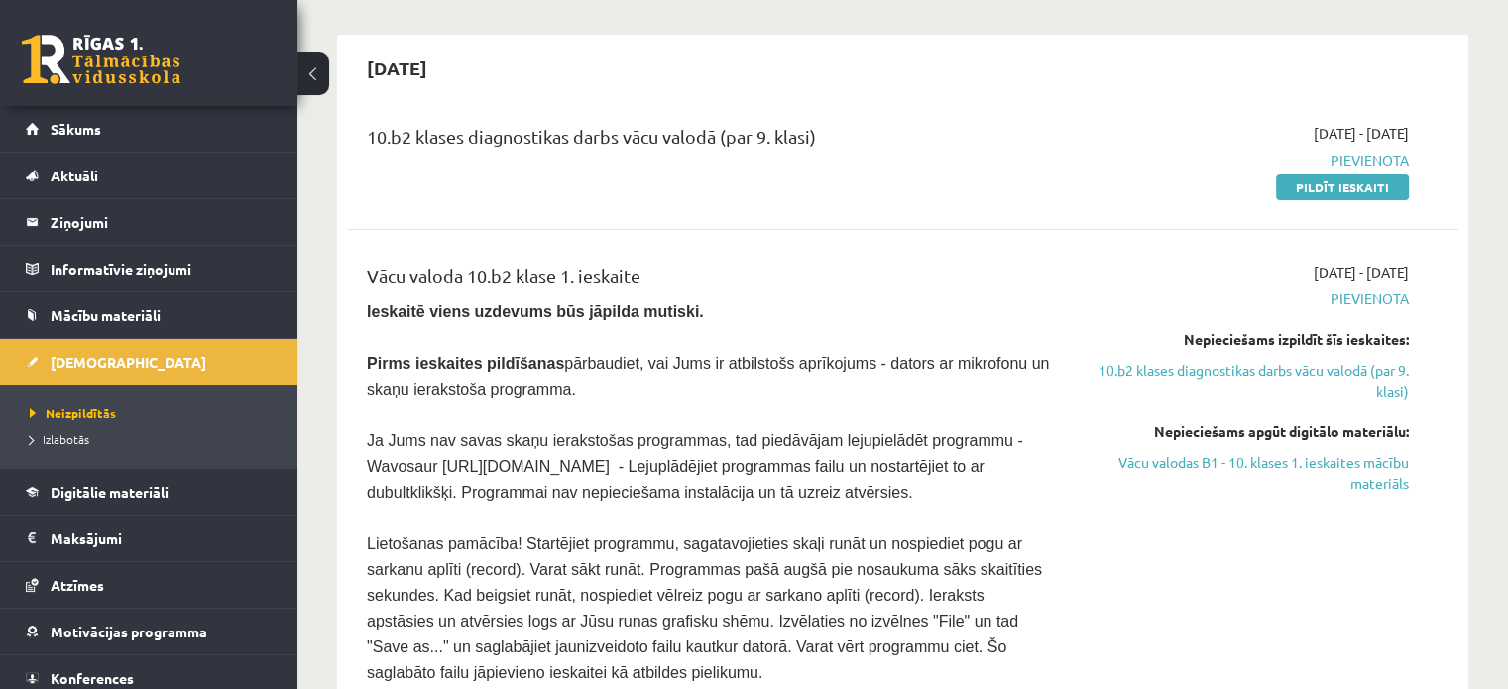
scroll to position [297, 0]
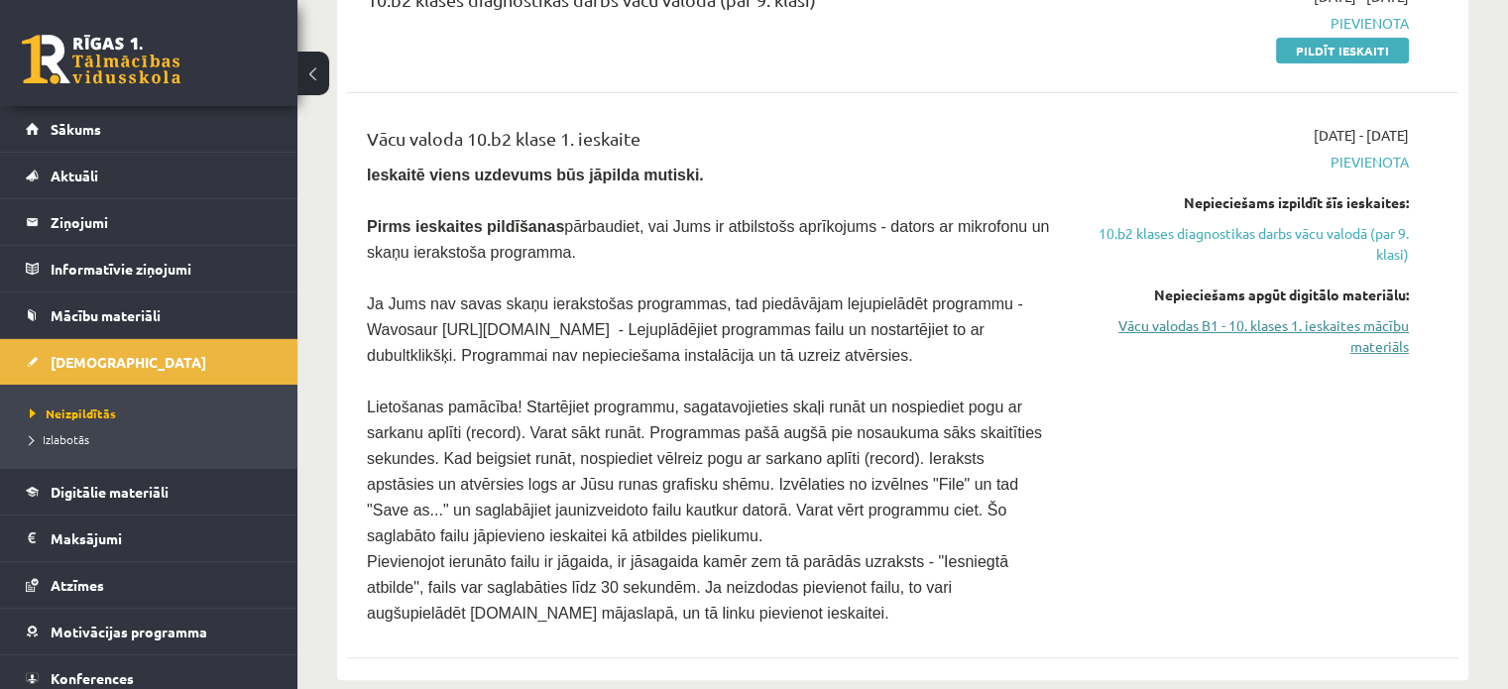
click at [1263, 328] on link "Vācu valodas B1 - 10. klases 1. ieskaites mācību materiāls" at bounding box center [1245, 336] width 327 height 42
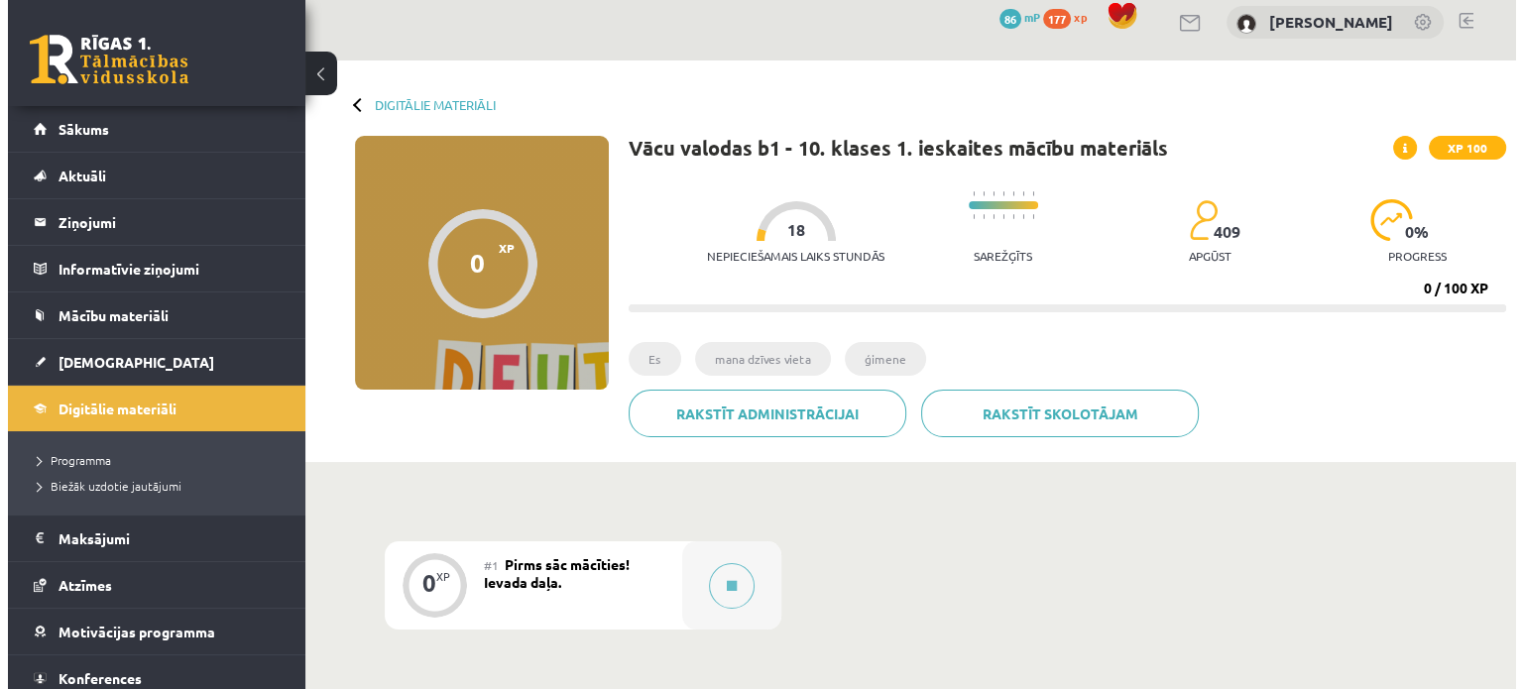
scroll to position [297, 0]
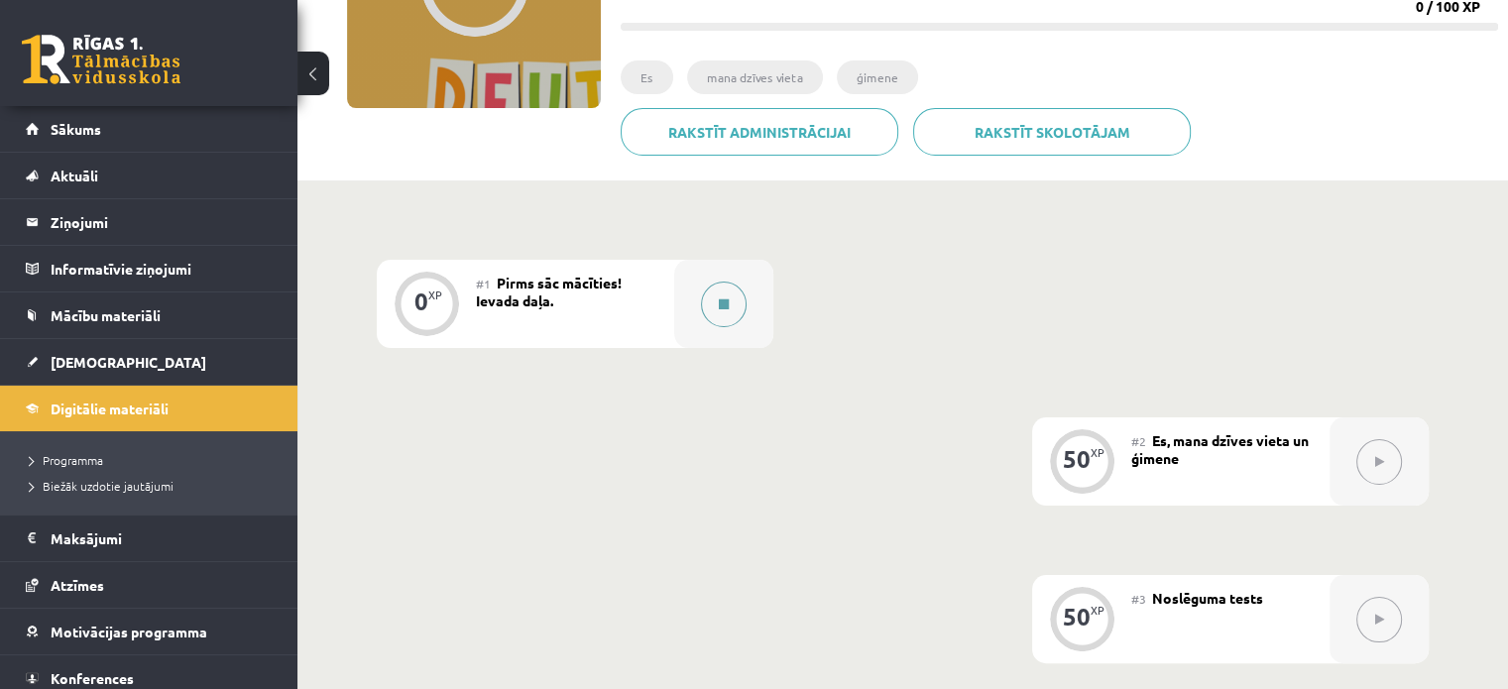
click at [715, 292] on button at bounding box center [724, 305] width 46 height 46
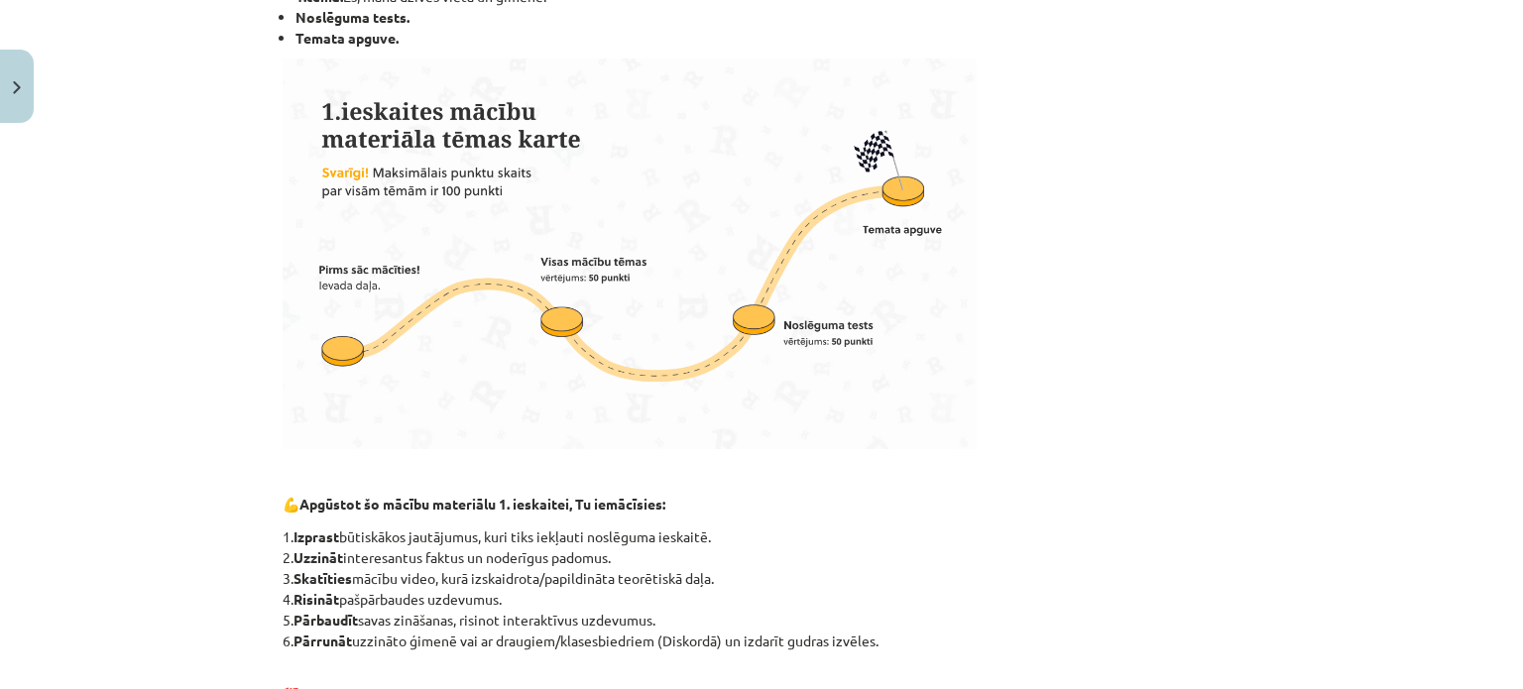
scroll to position [198, 0]
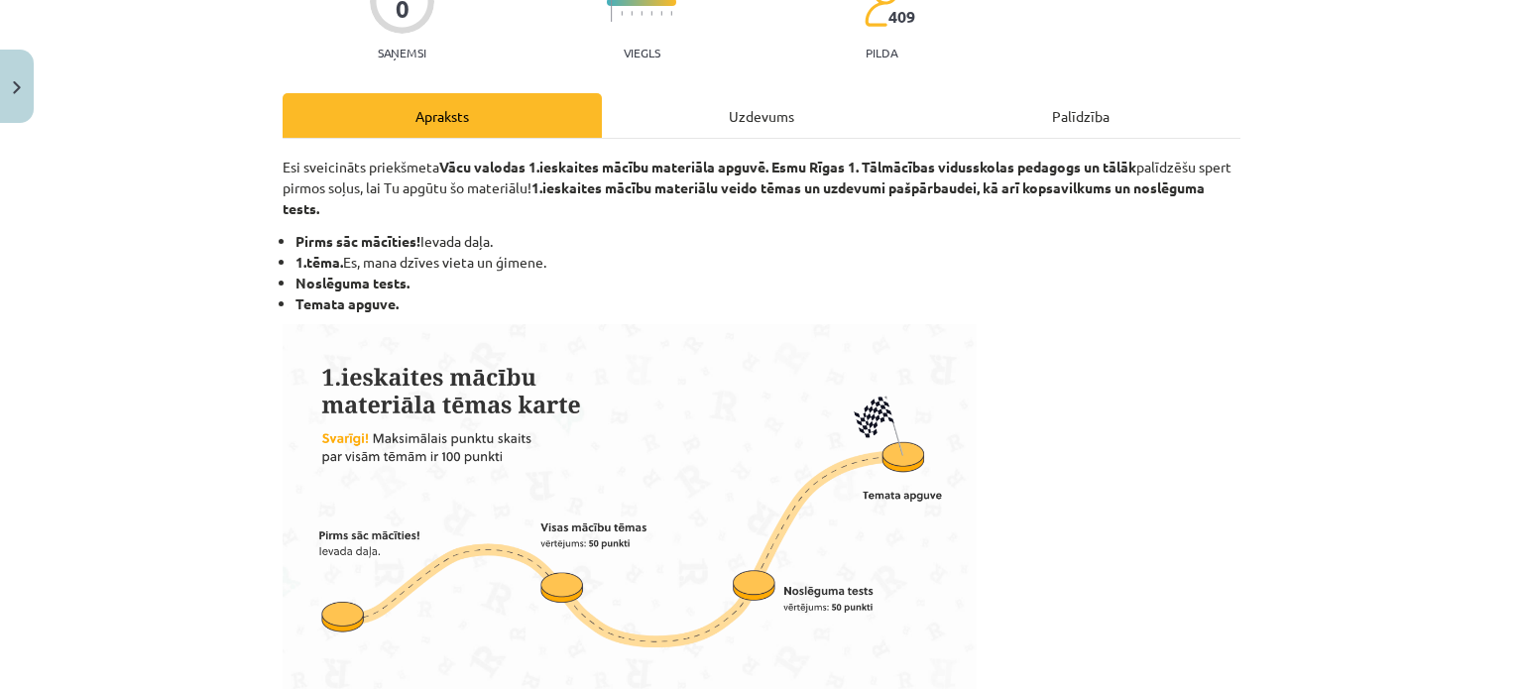
click at [735, 122] on div "Uzdevums" at bounding box center [761, 115] width 319 height 45
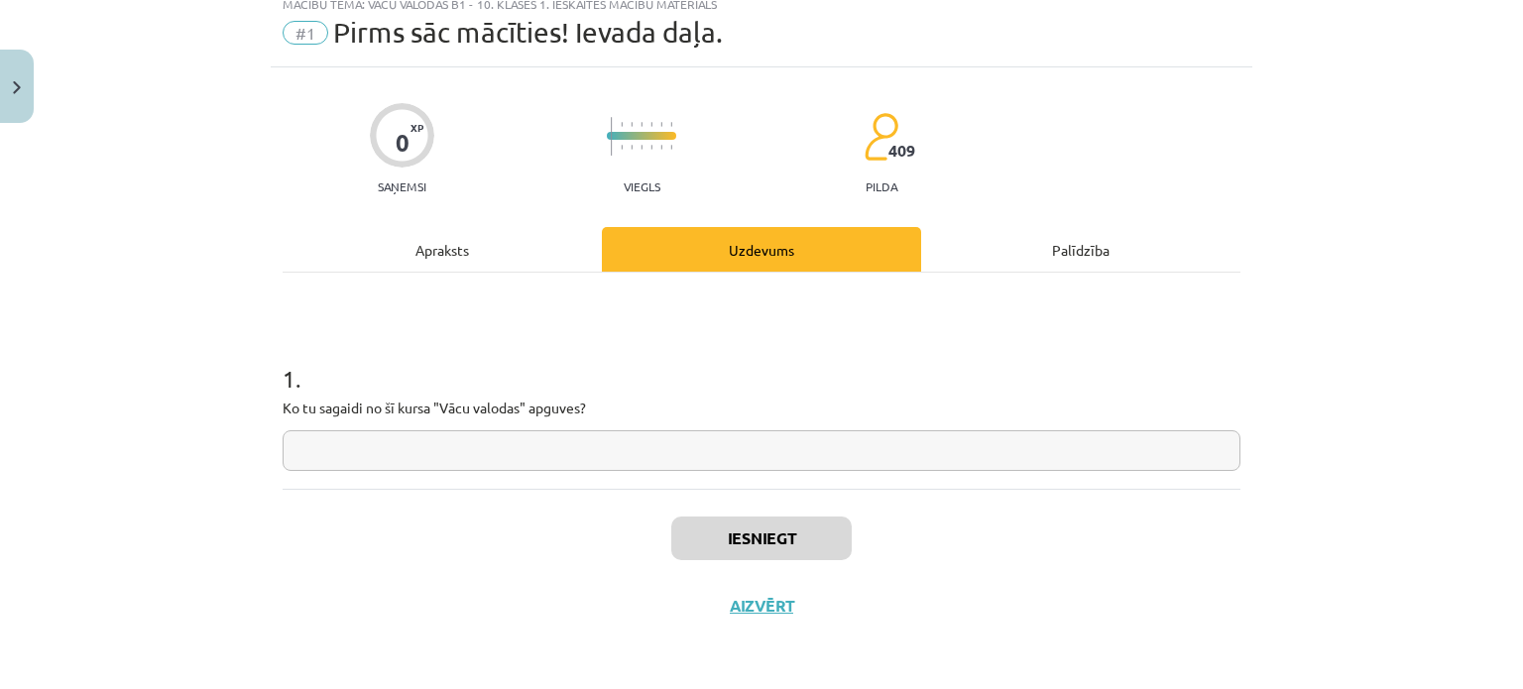
scroll to position [50, 0]
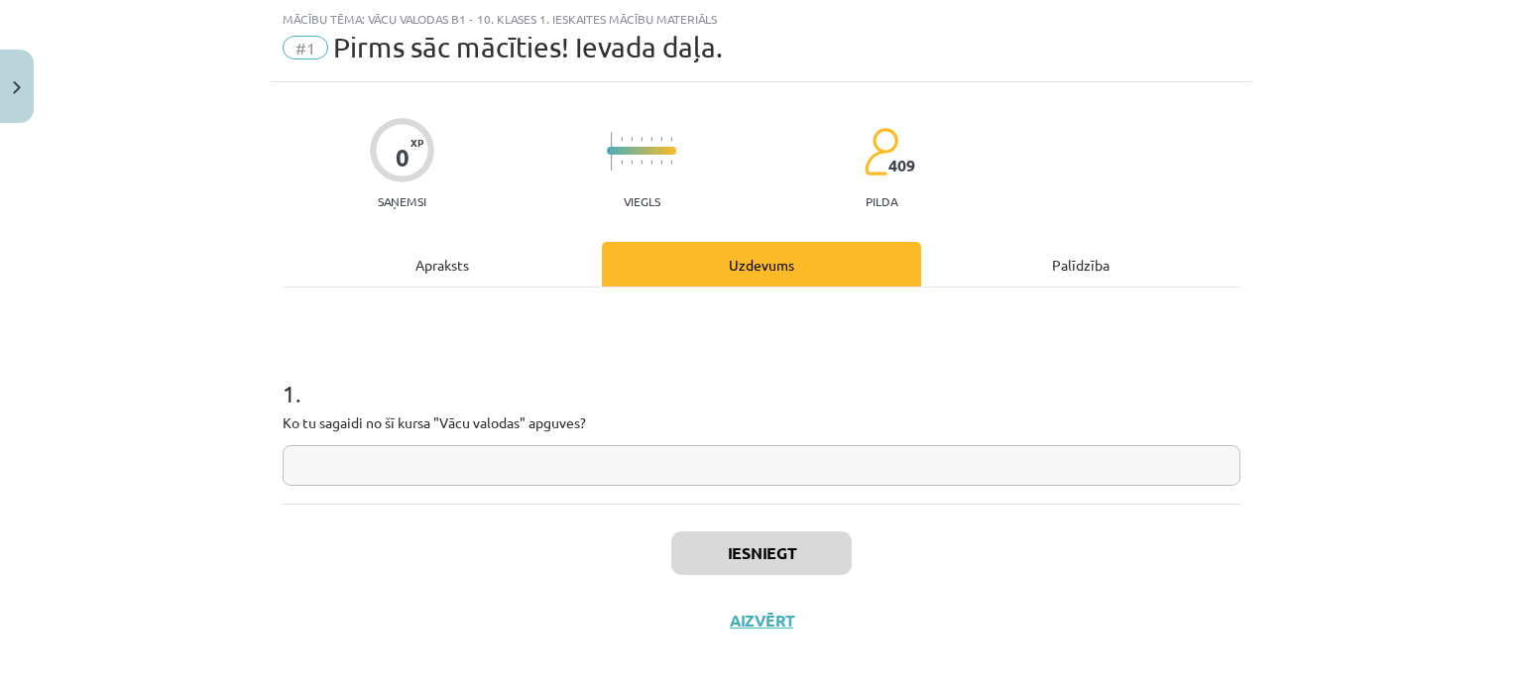
click at [632, 464] on input "text" at bounding box center [762, 465] width 958 height 41
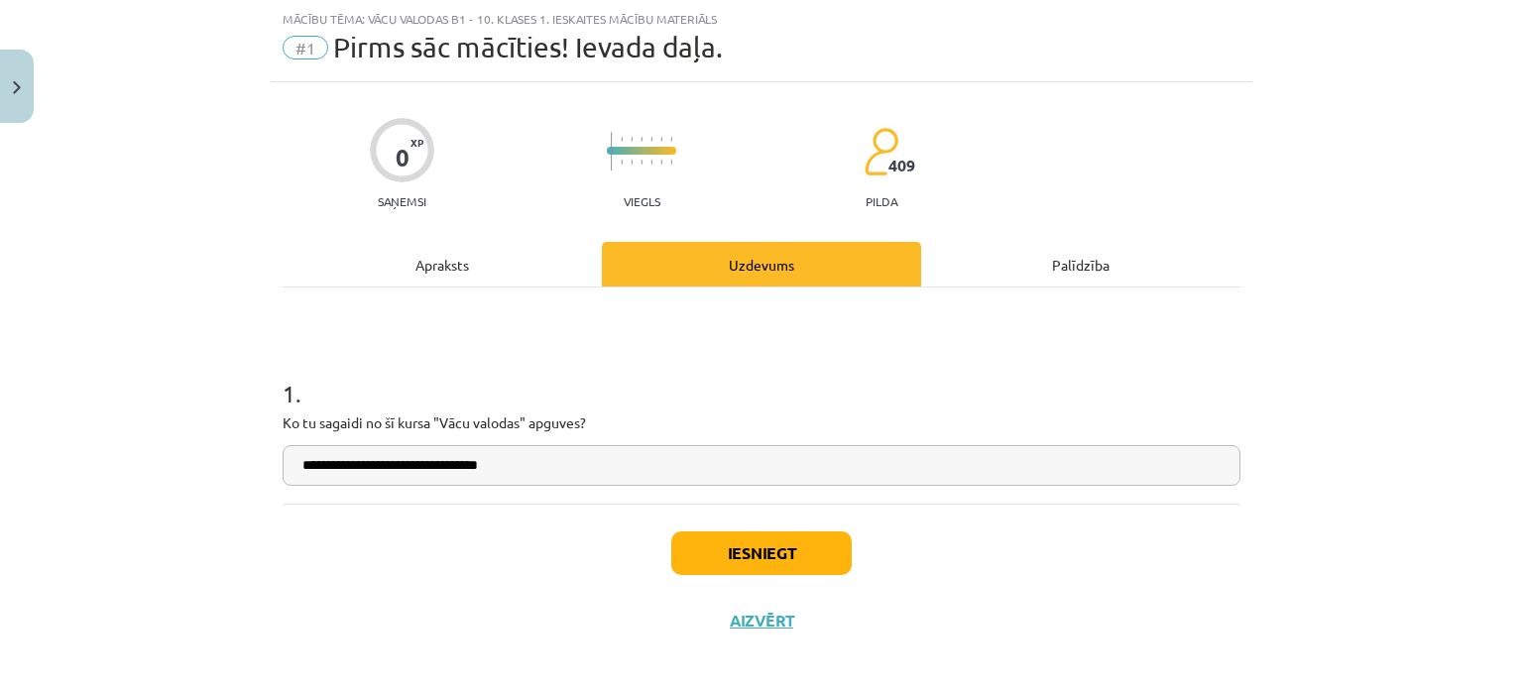
type input "**********"
drag, startPoint x: 943, startPoint y: 289, endPoint x: 873, endPoint y: 288, distance: 70.4
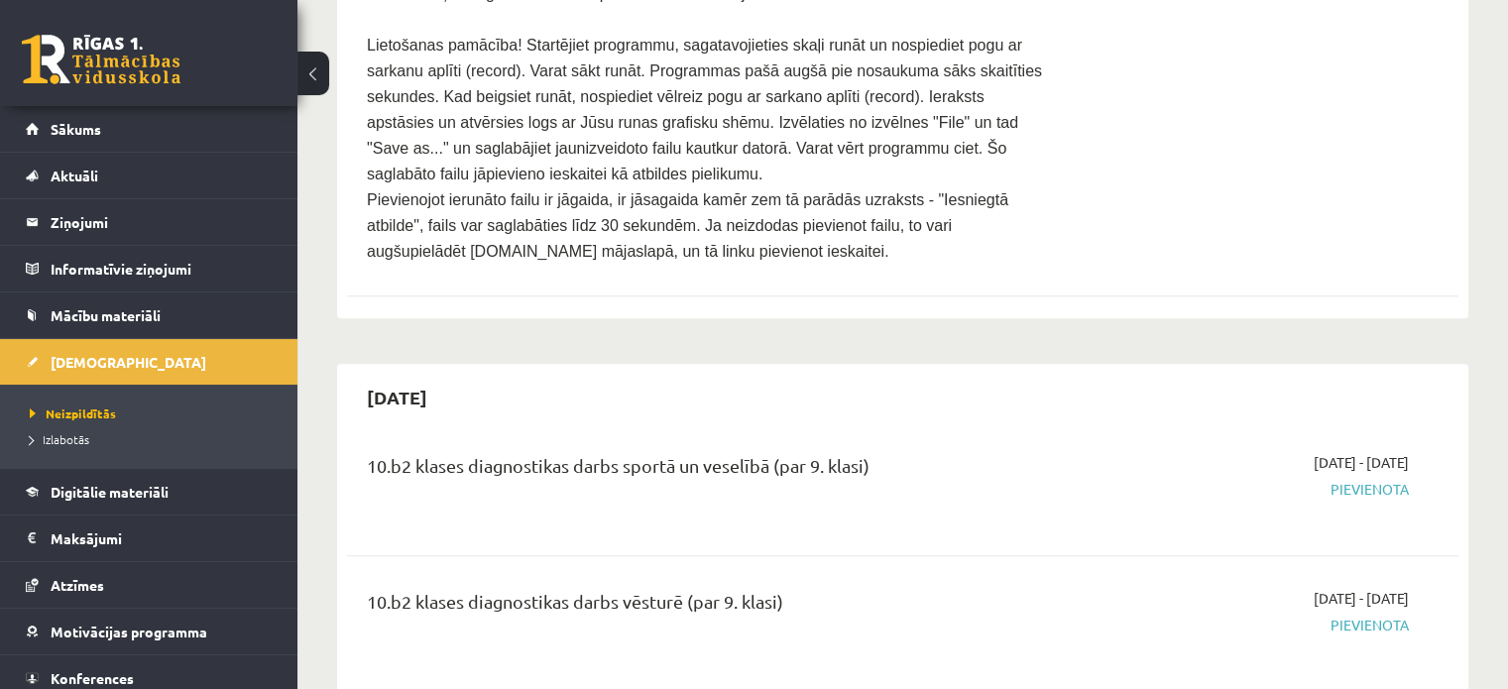
scroll to position [496, 0]
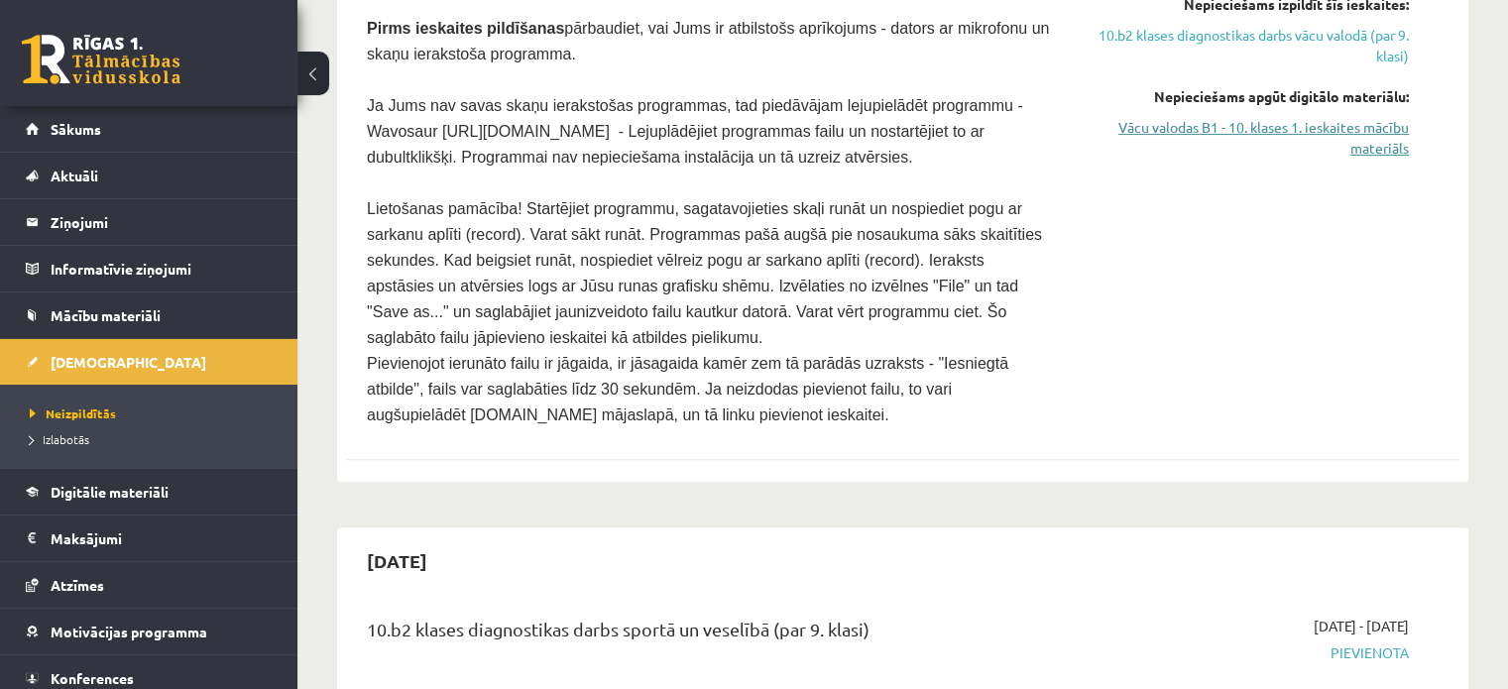
click at [1317, 132] on link "Vācu valodas B1 - 10. klases 1. ieskaites mācību materiāls" at bounding box center [1245, 138] width 327 height 42
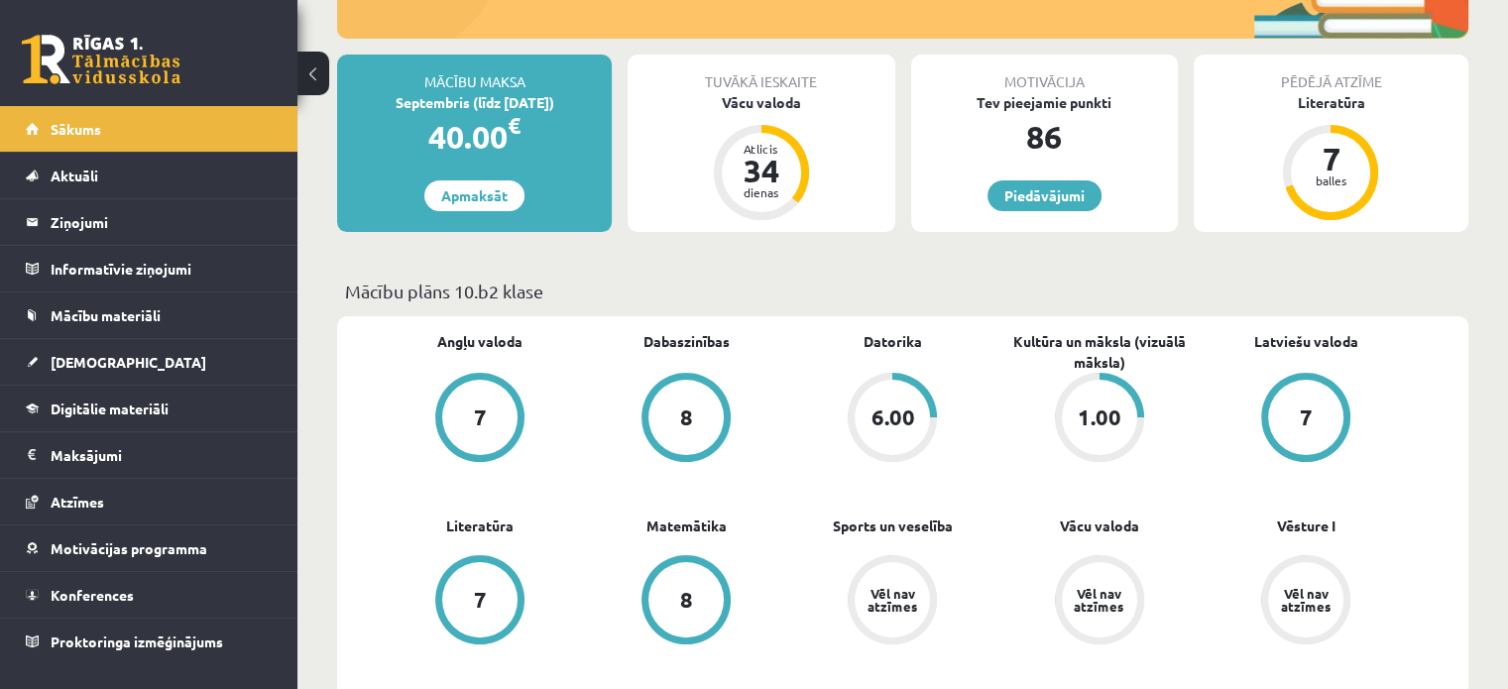
scroll to position [198, 0]
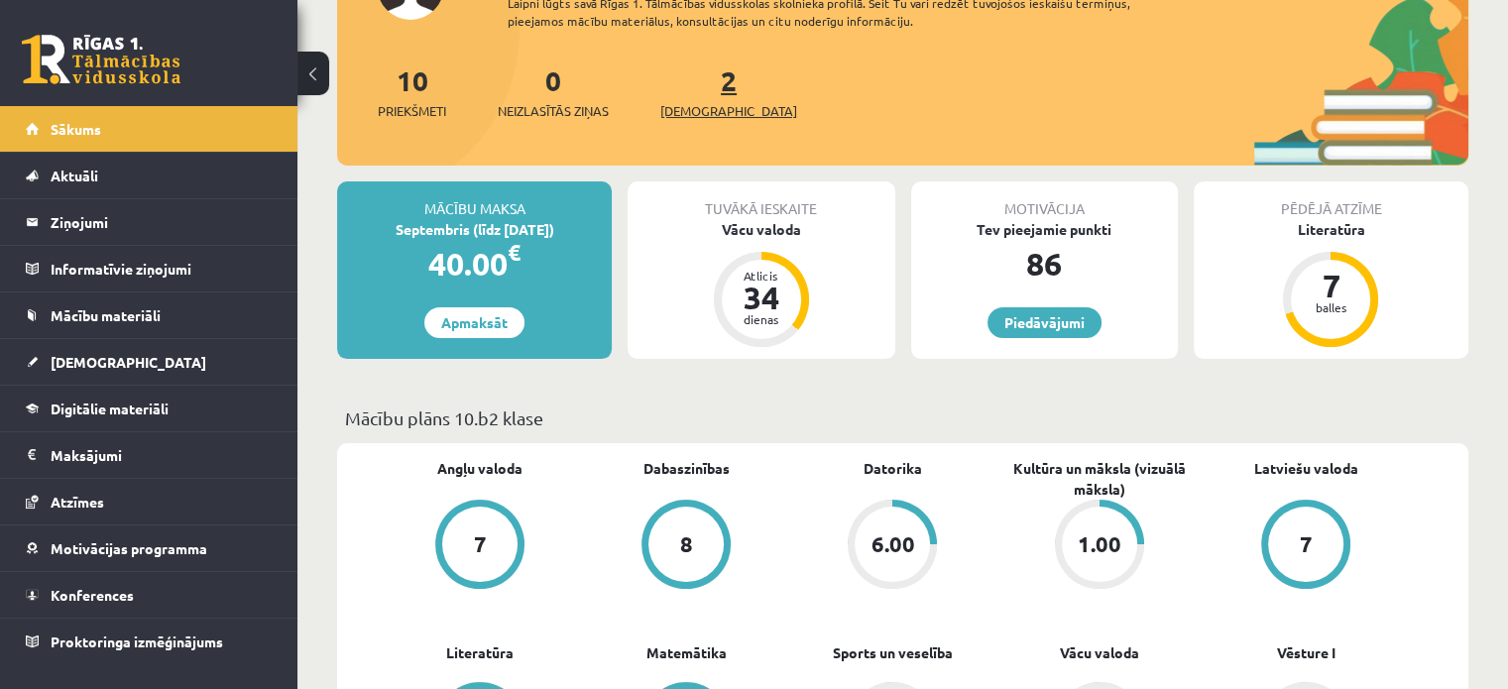
click at [684, 102] on span "[DEMOGRAPHIC_DATA]" at bounding box center [728, 111] width 137 height 20
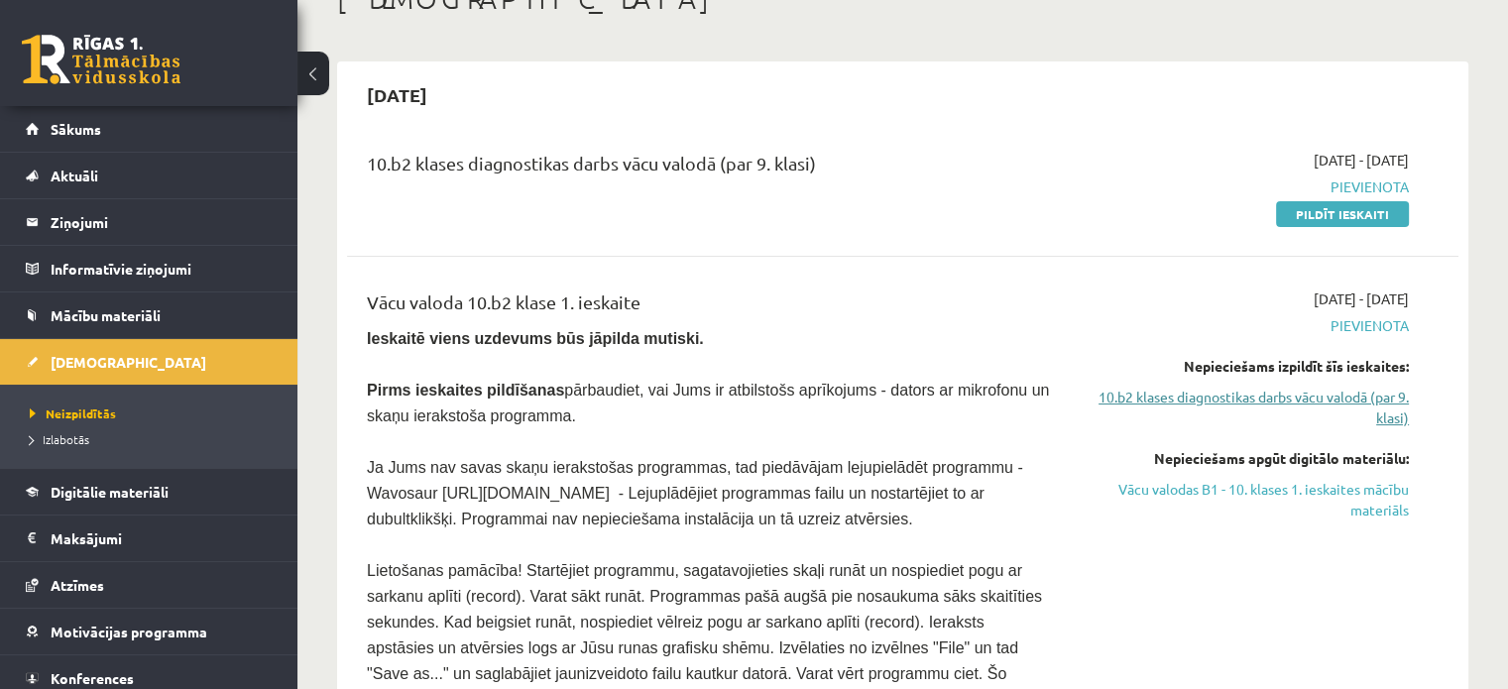
scroll to position [297, 0]
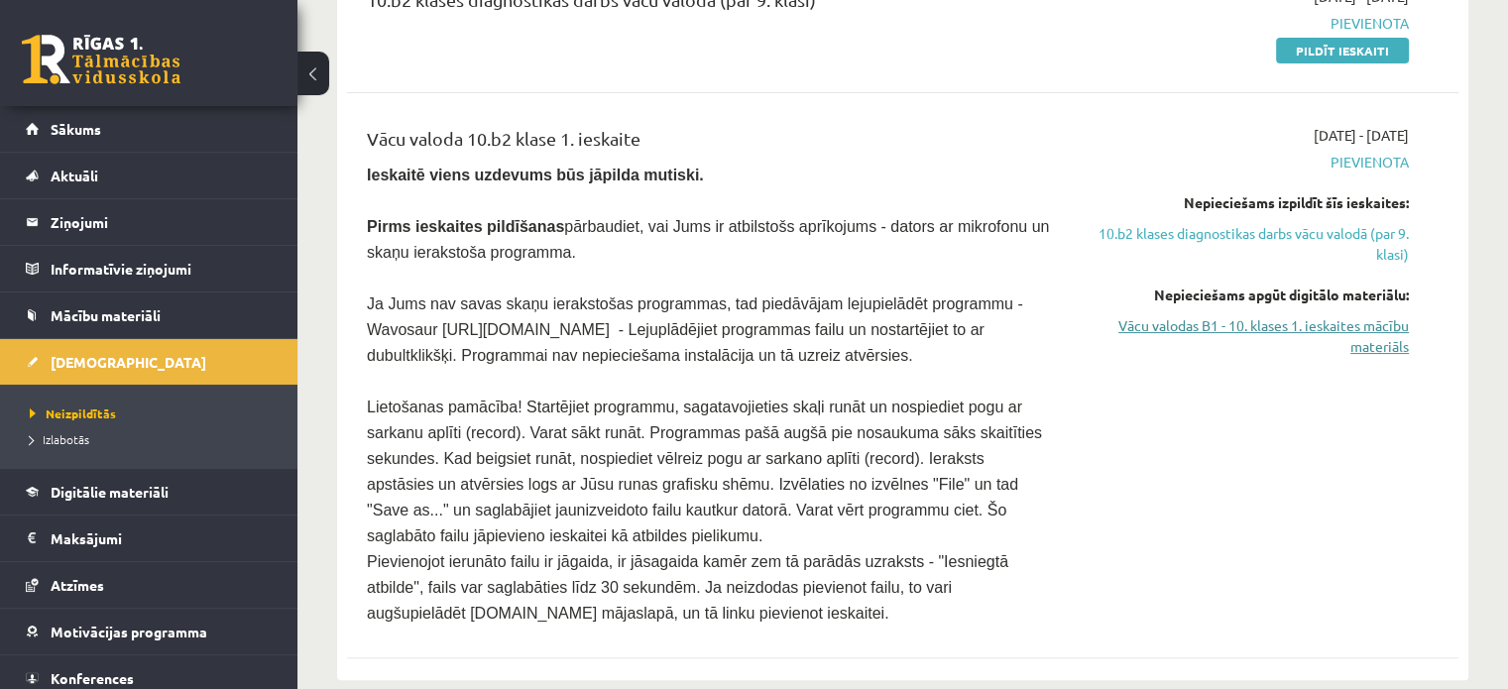
click at [1238, 329] on link "Vācu valodas B1 - 10. klases 1. ieskaites mācību materiāls" at bounding box center [1245, 336] width 327 height 42
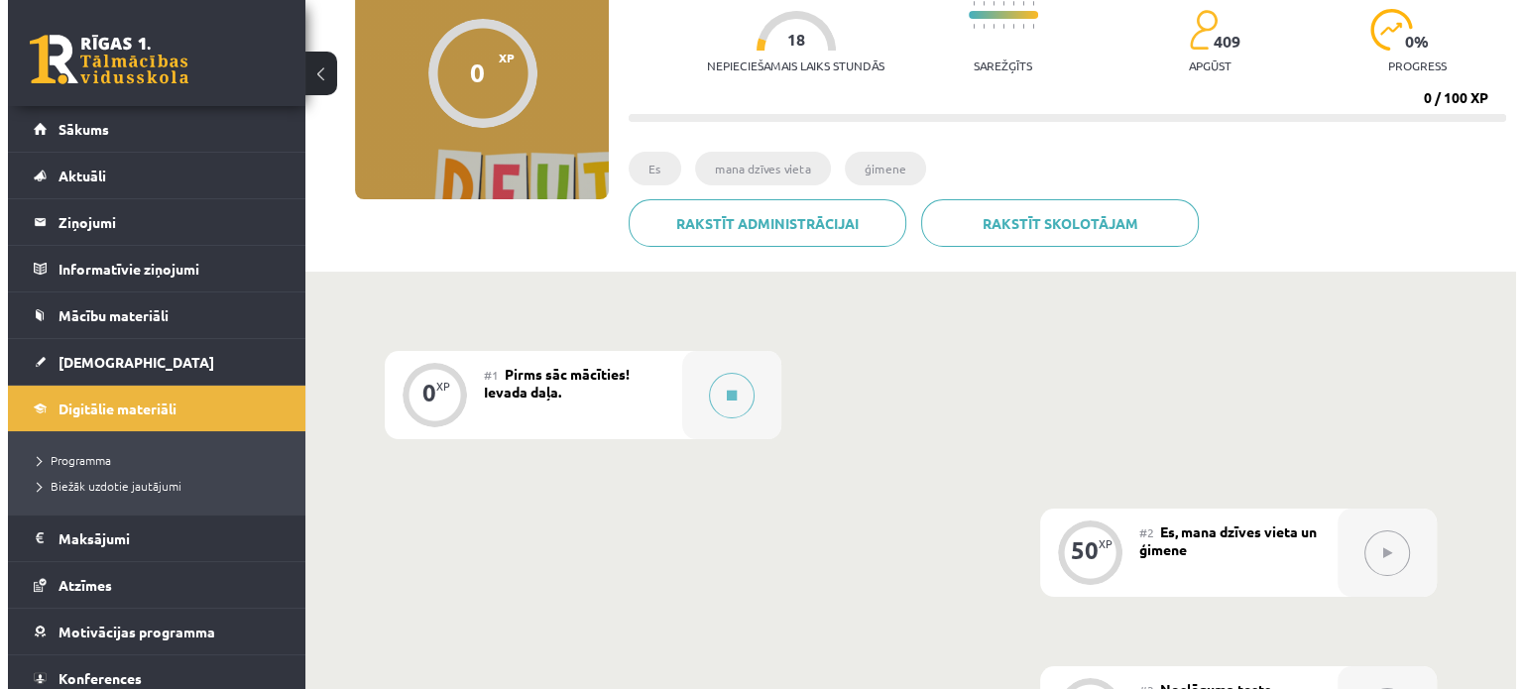
scroll to position [496, 0]
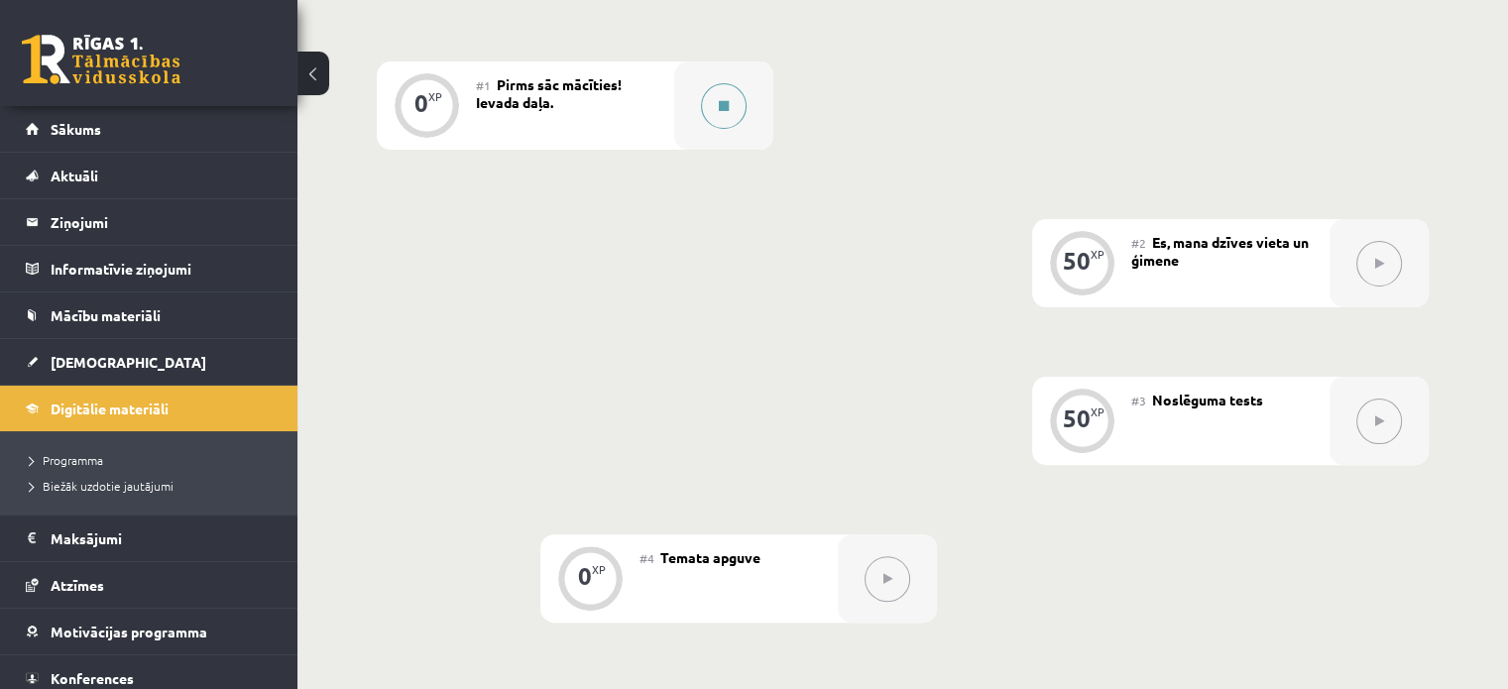
click at [741, 97] on button at bounding box center [724, 106] width 46 height 46
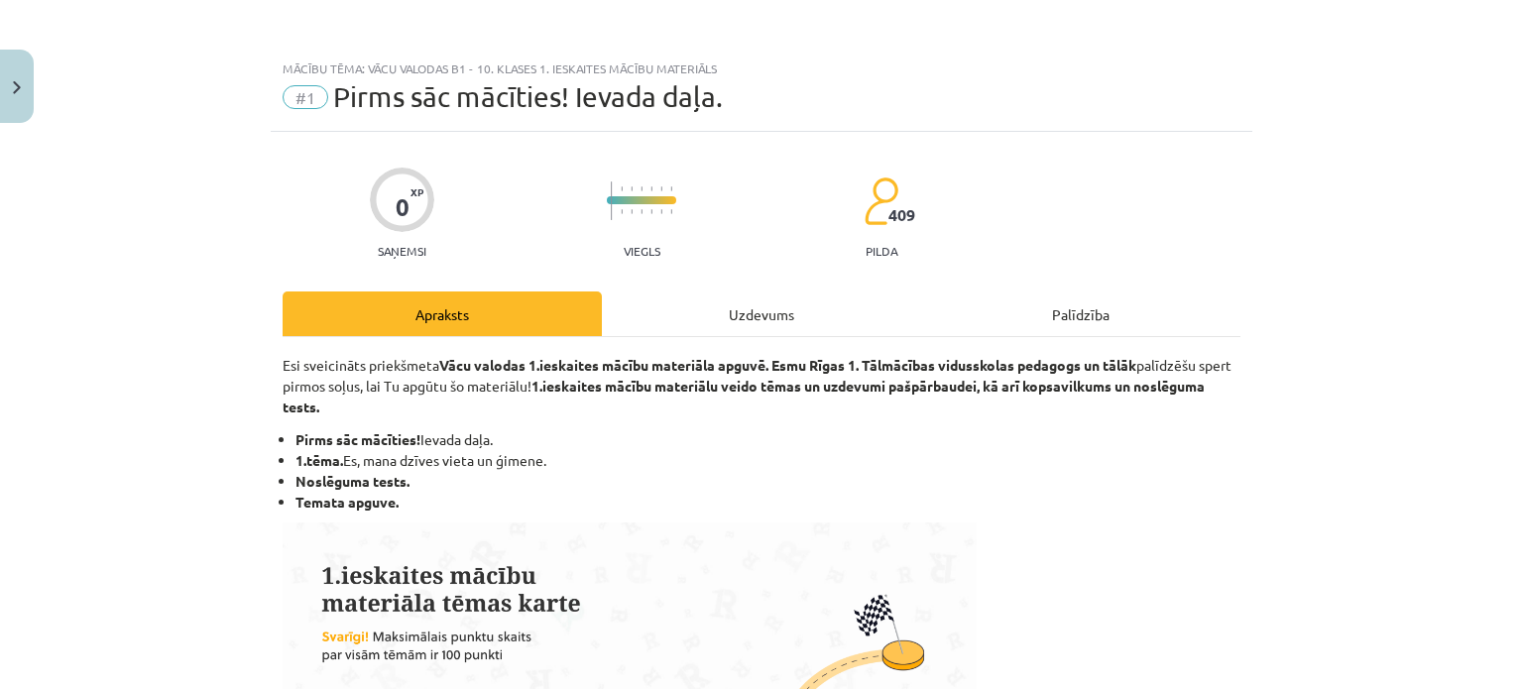
click at [754, 309] on div "Uzdevums" at bounding box center [761, 314] width 319 height 45
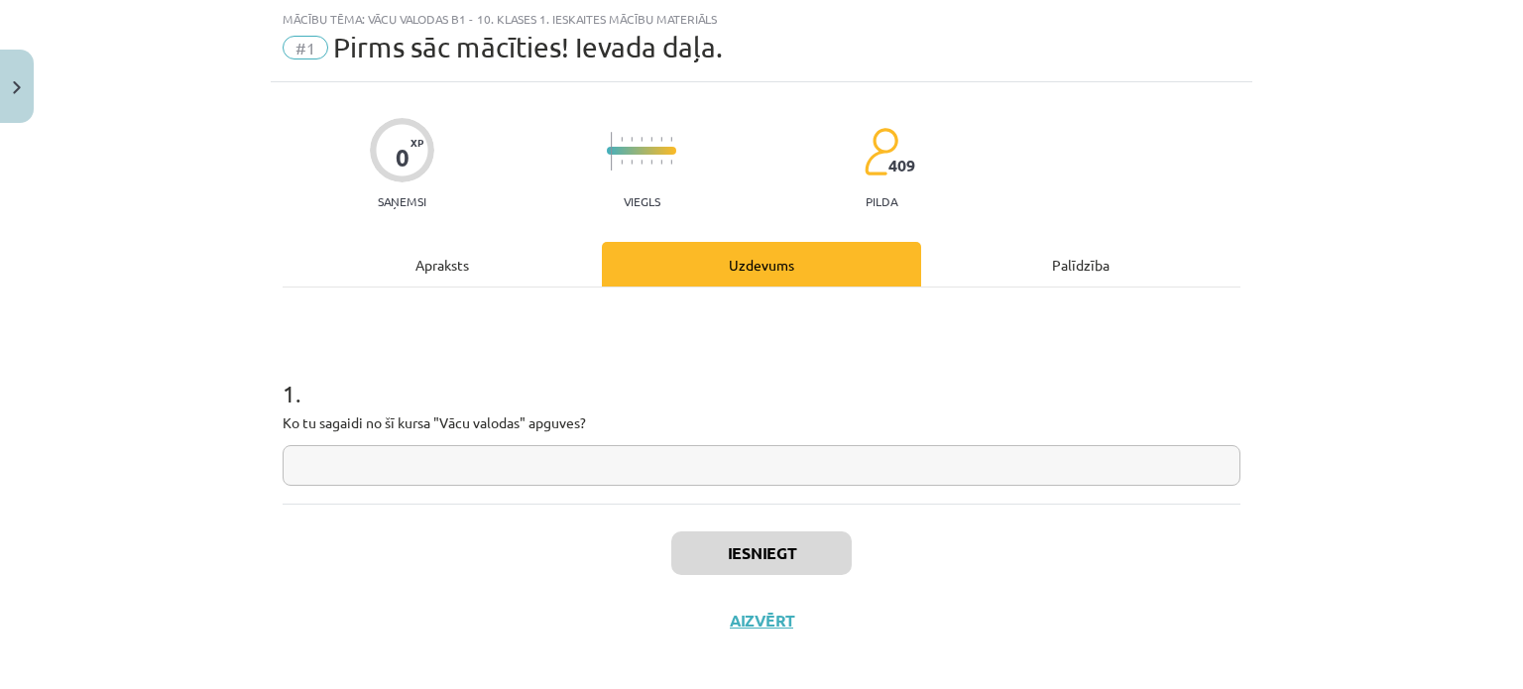
click at [796, 457] on input "text" at bounding box center [762, 465] width 958 height 41
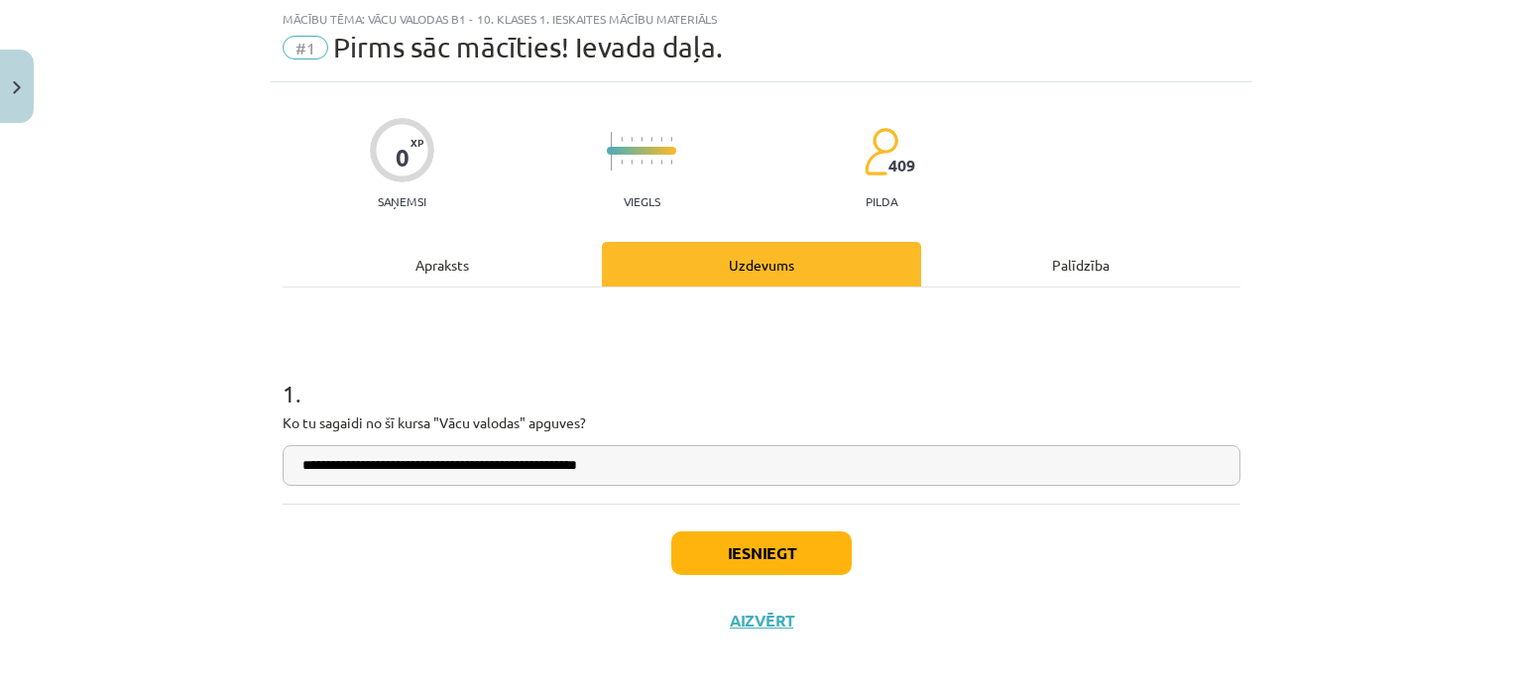
type input "**********"
click at [775, 553] on button "Iesniegt" at bounding box center [761, 553] width 180 height 44
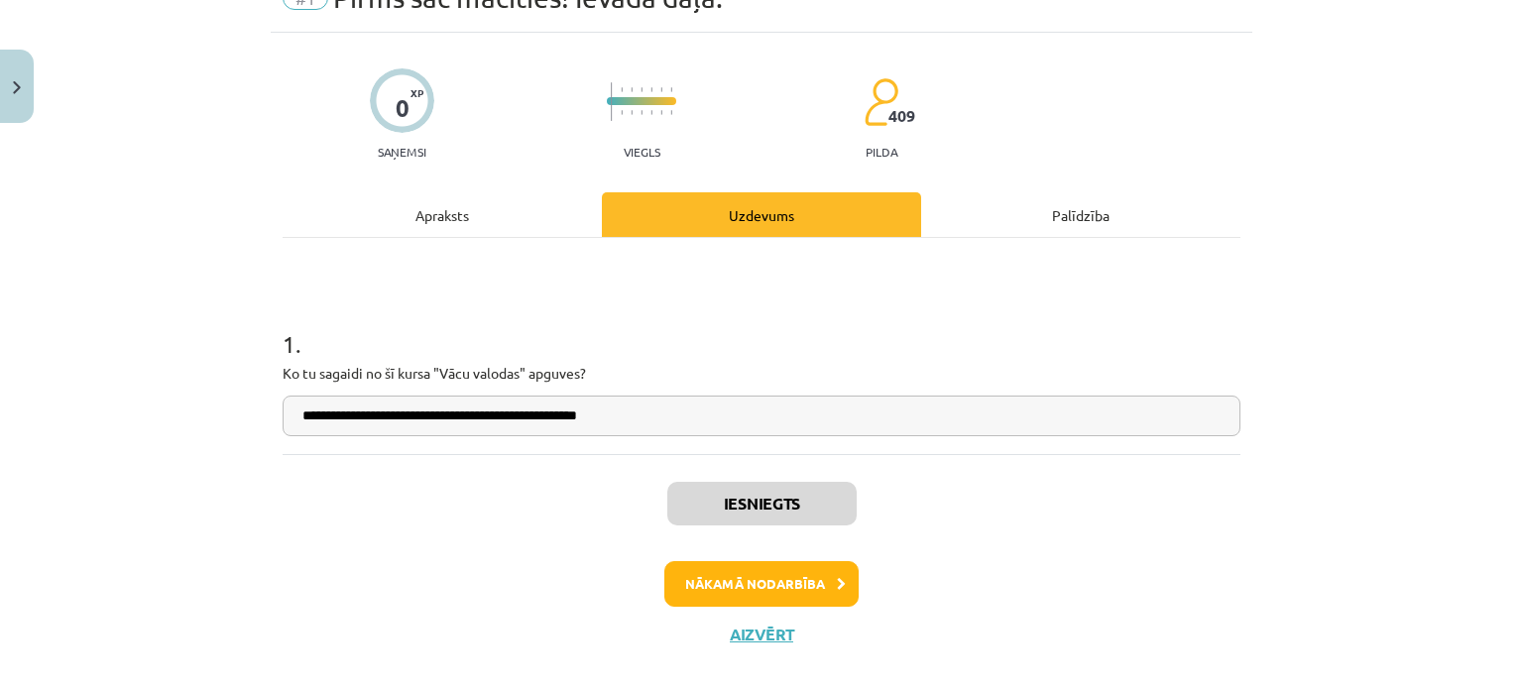
scroll to position [126, 0]
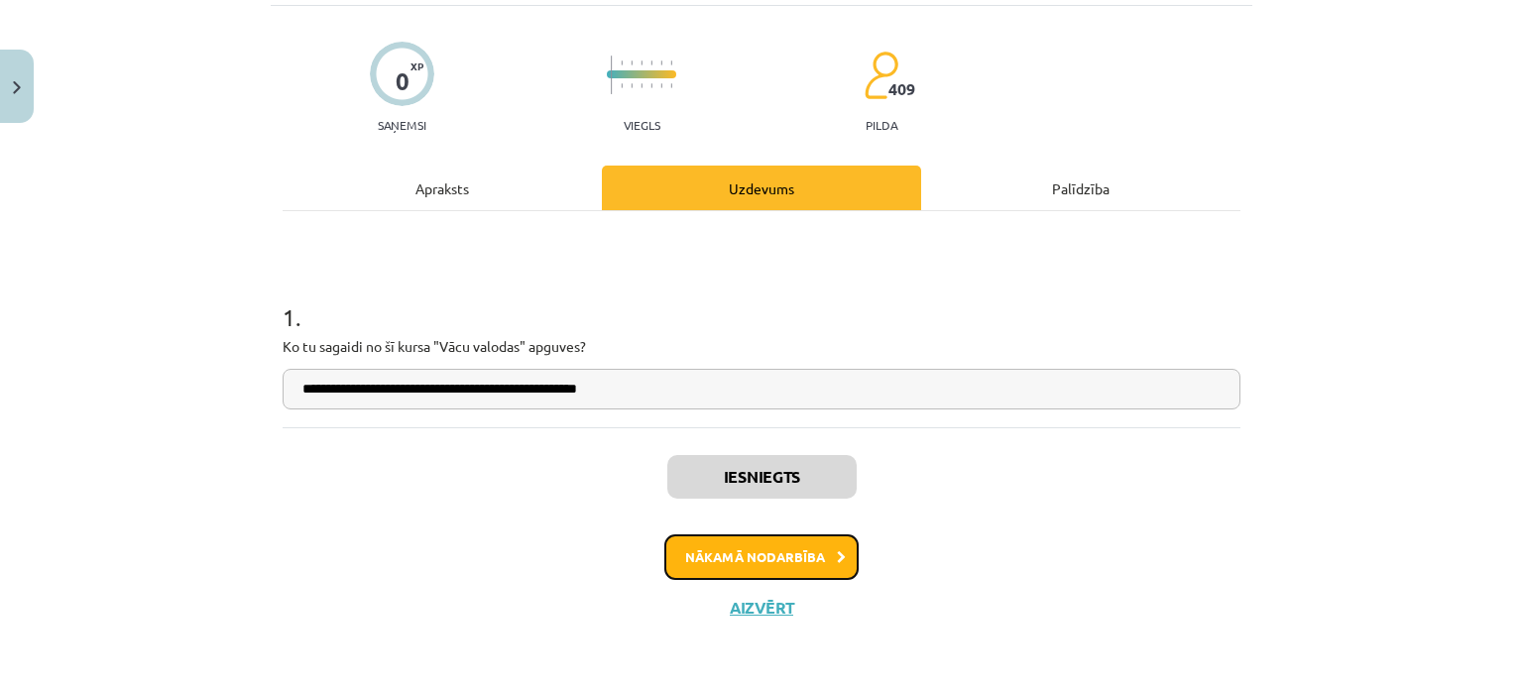
click at [809, 564] on button "Nākamā nodarbība" at bounding box center [761, 557] width 194 height 46
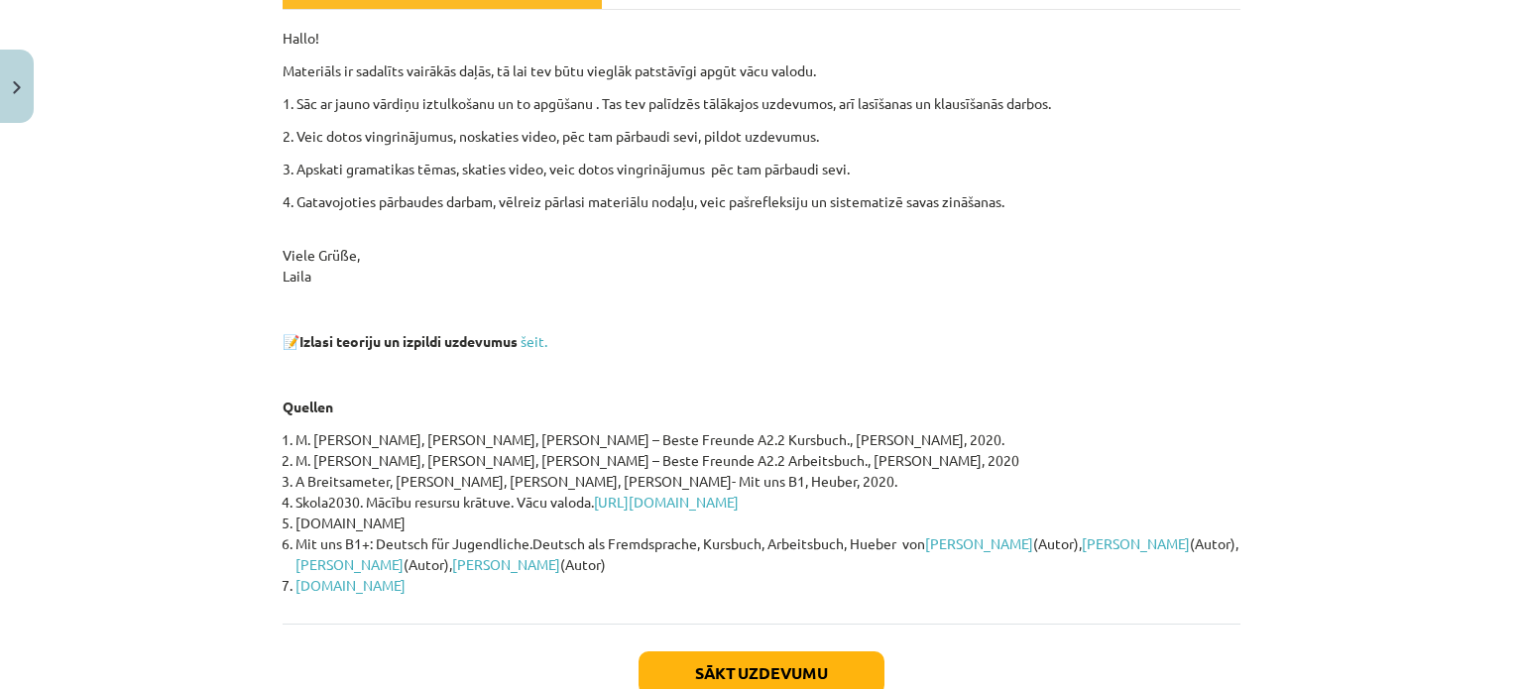
scroll to position [362, 0]
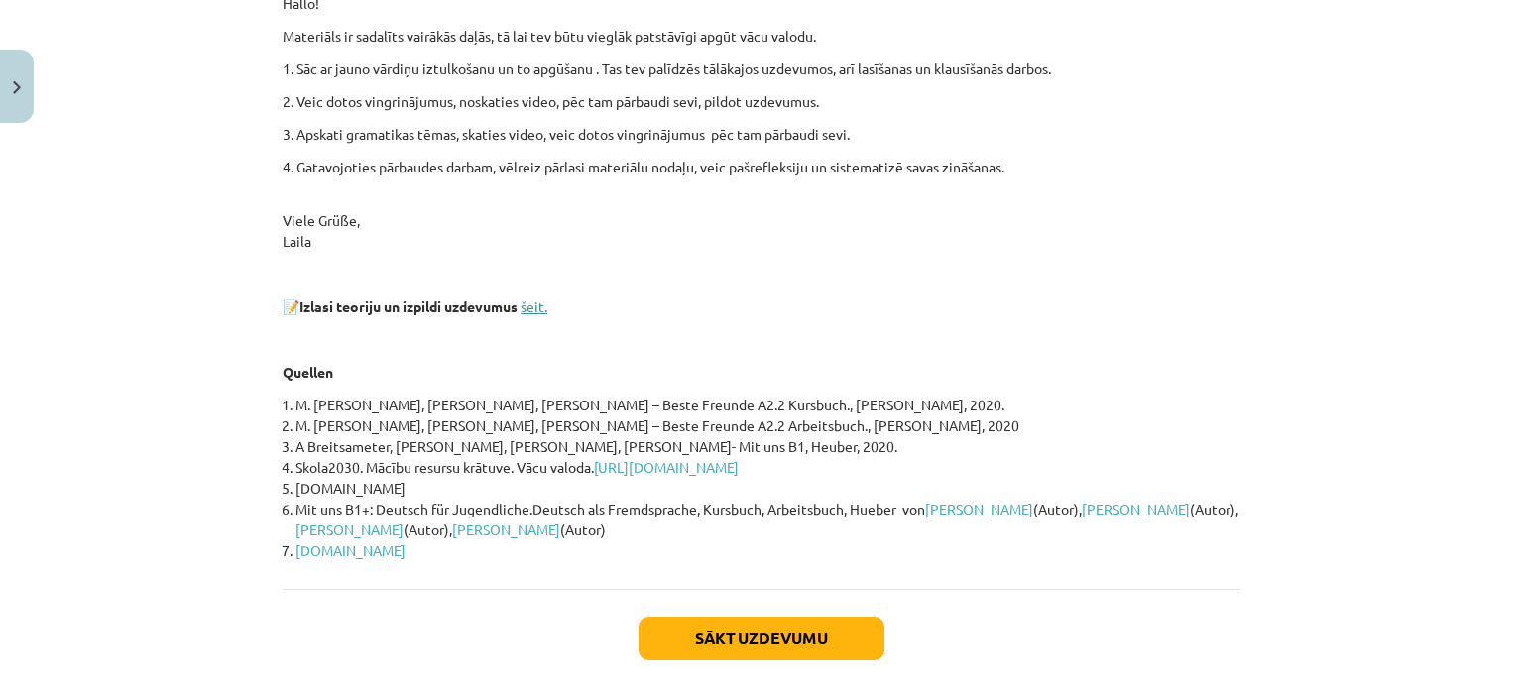
click at [539, 305] on link "šeit." at bounding box center [534, 306] width 27 height 18
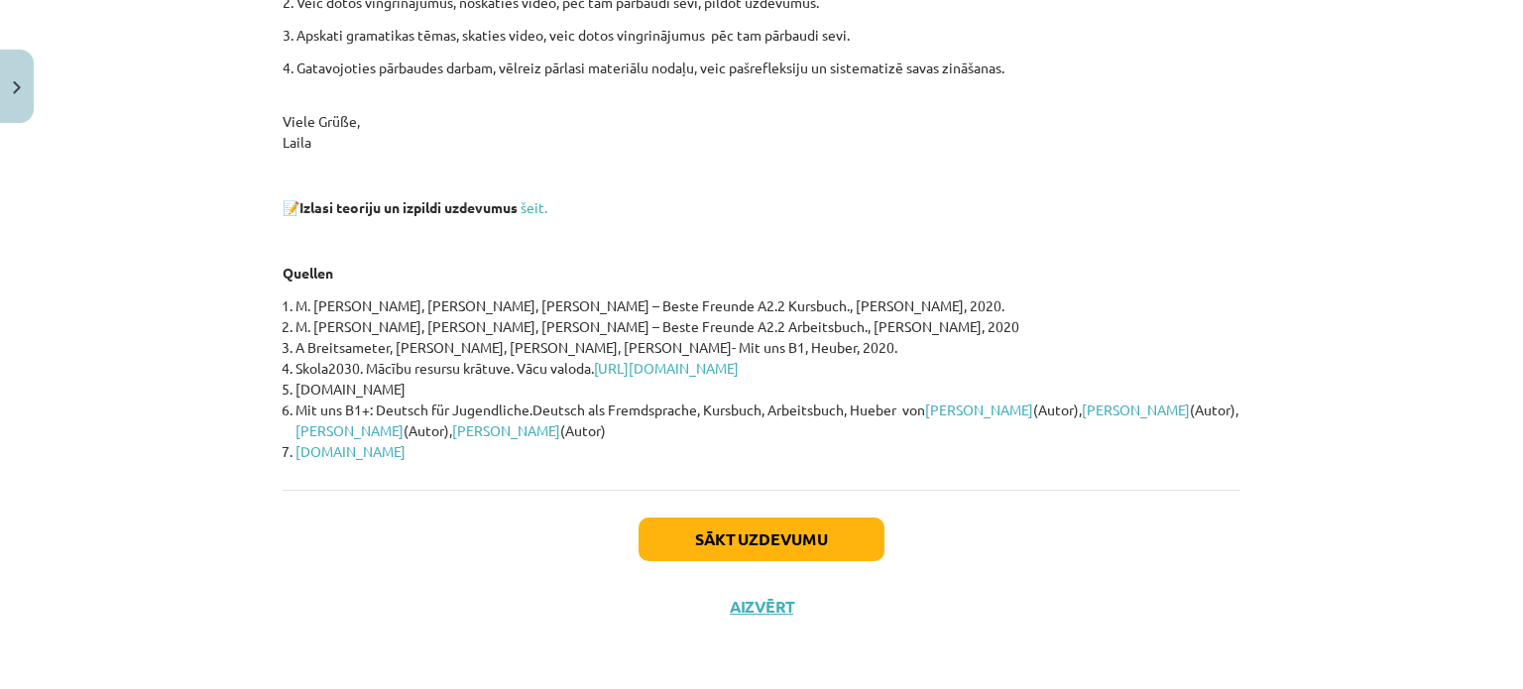
scroll to position [64, 0]
